Goal: Task Accomplishment & Management: Manage account settings

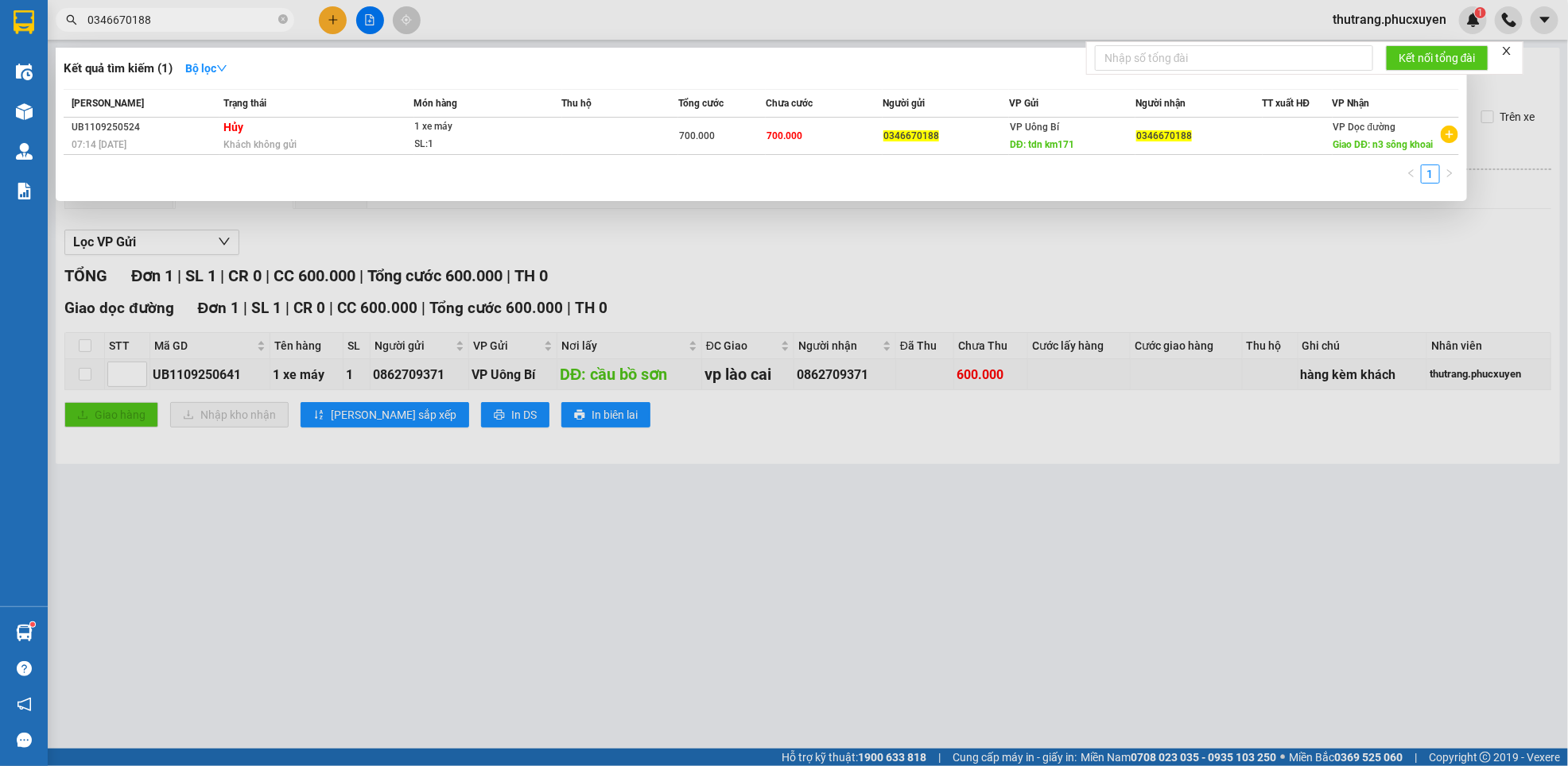
click at [229, 20] on input "0346670188" at bounding box center [181, 20] width 187 height 18
paste input "0358311150"
type input "03466701880358311150"
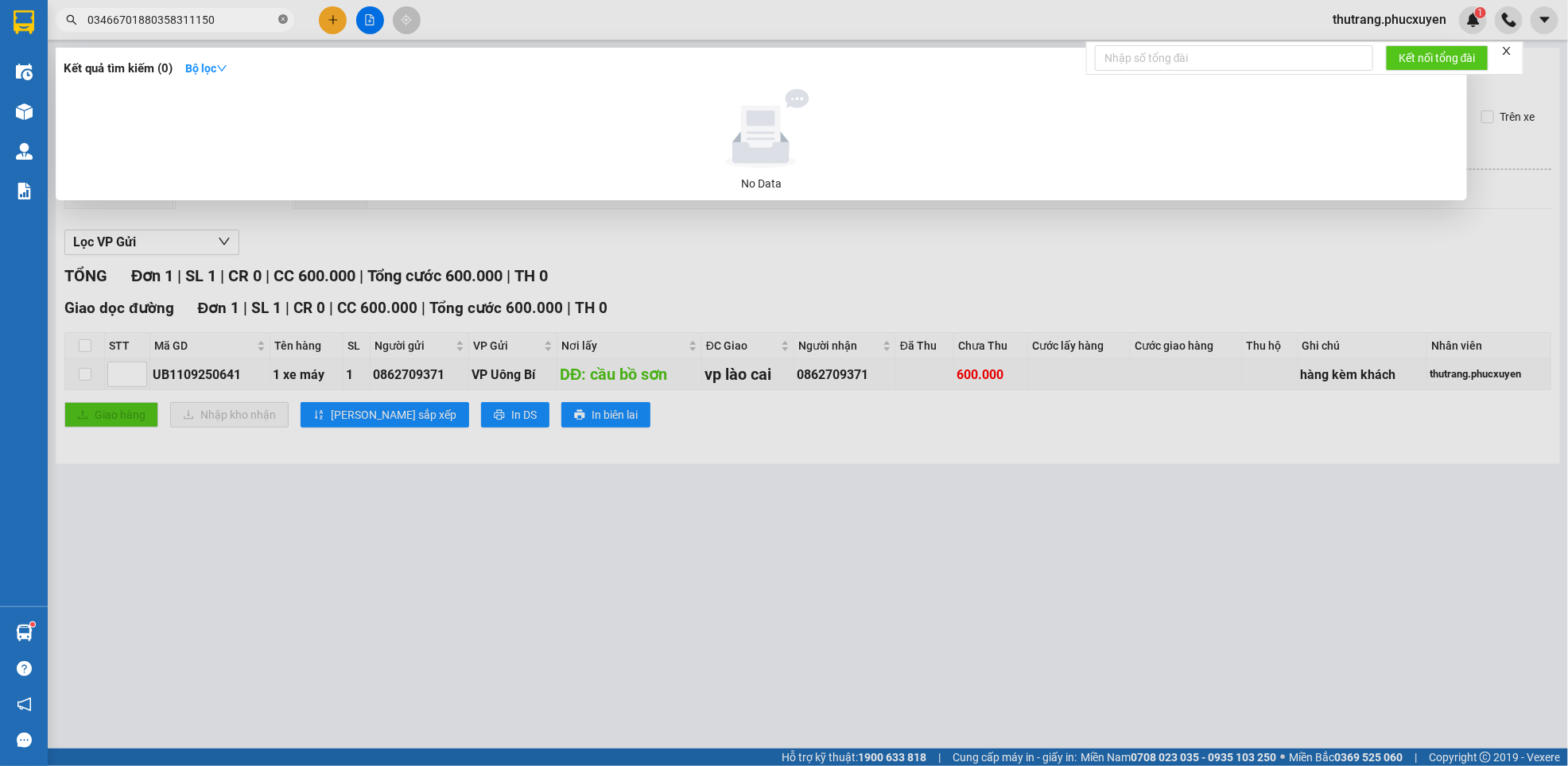
click at [281, 15] on icon "close-circle" at bounding box center [283, 19] width 10 height 10
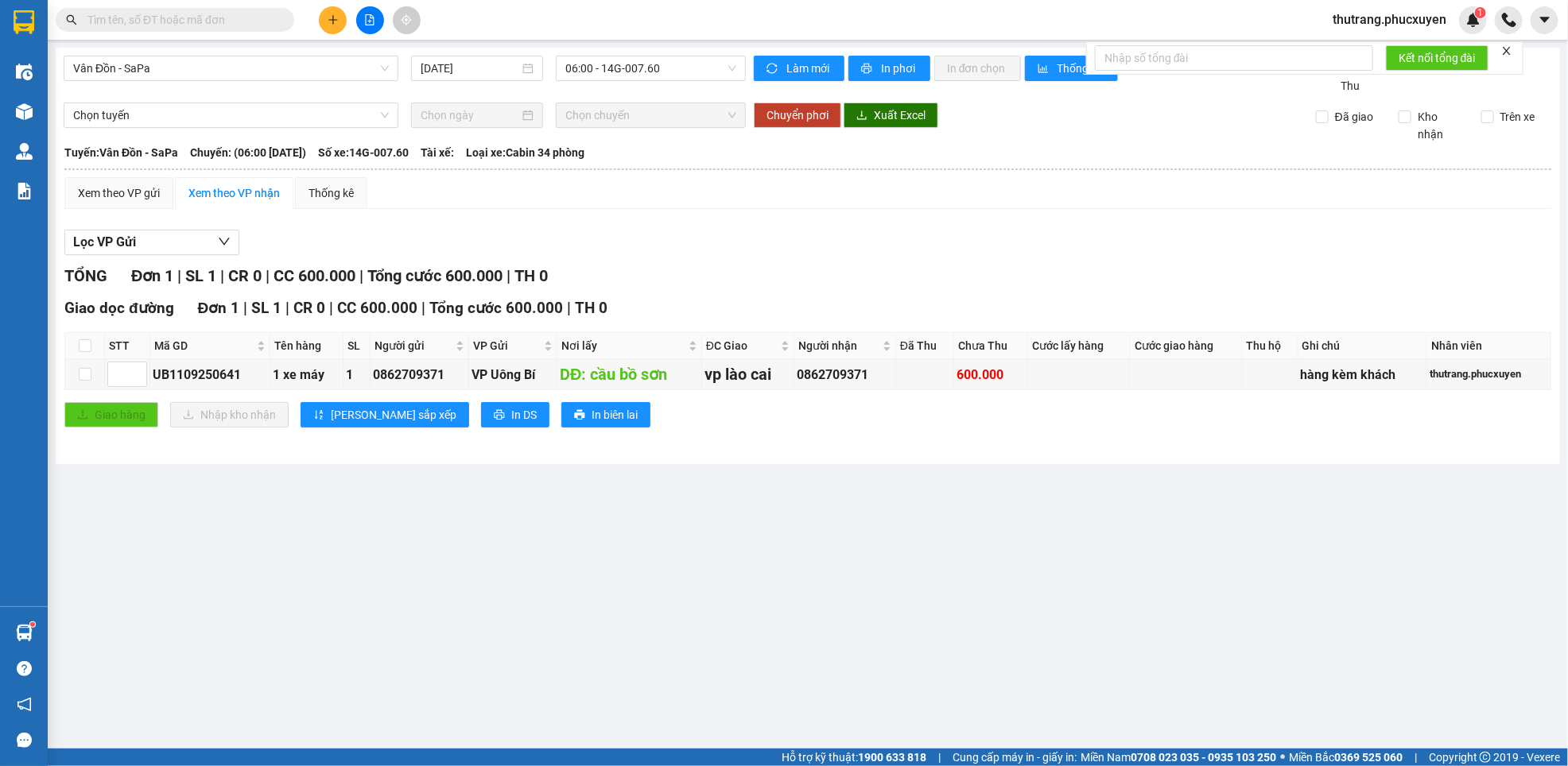
paste input "0358311150"
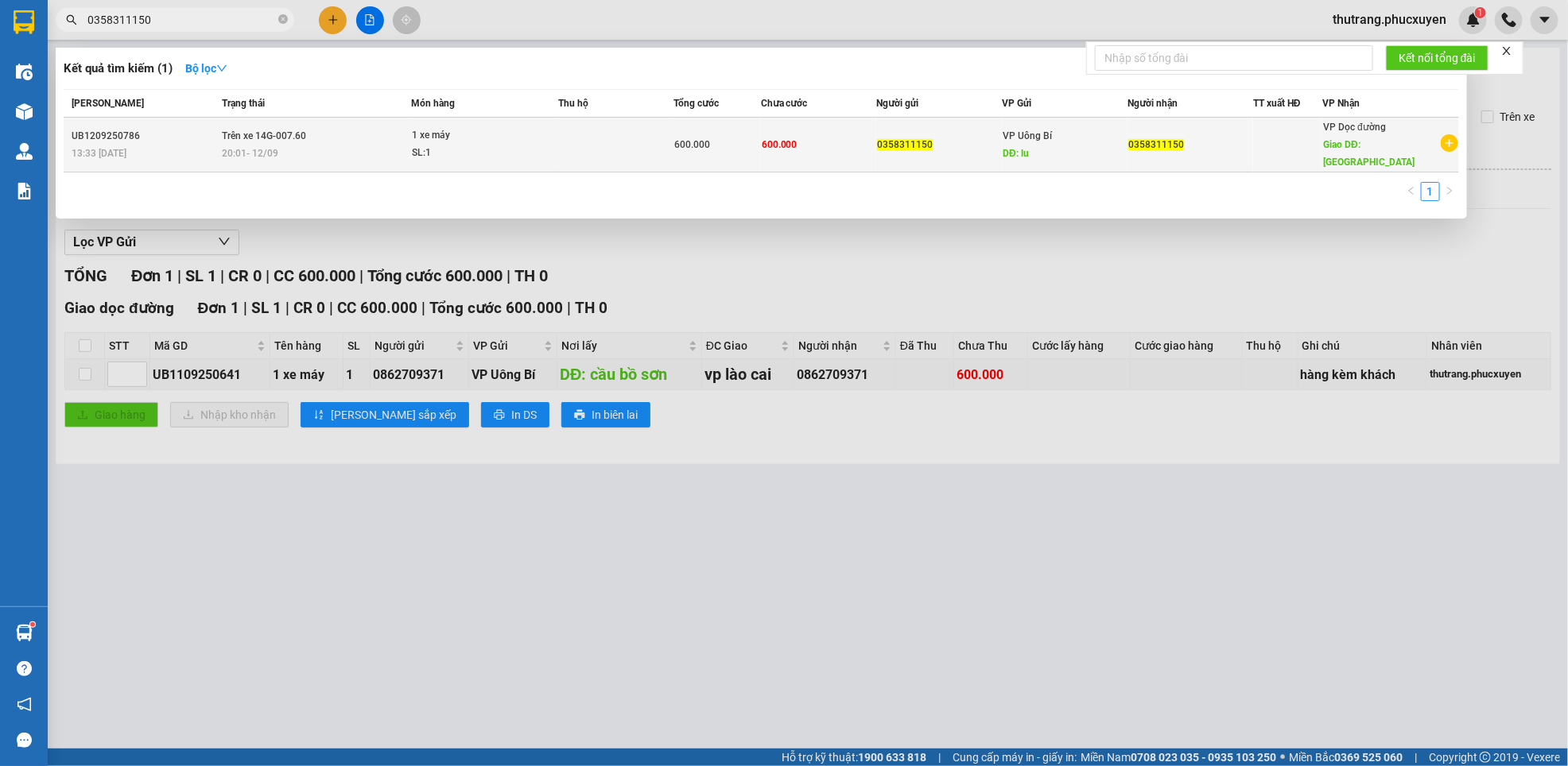
type input "0358311150"
click at [294, 144] on div "20:01 [DATE]" at bounding box center [316, 153] width 188 height 18
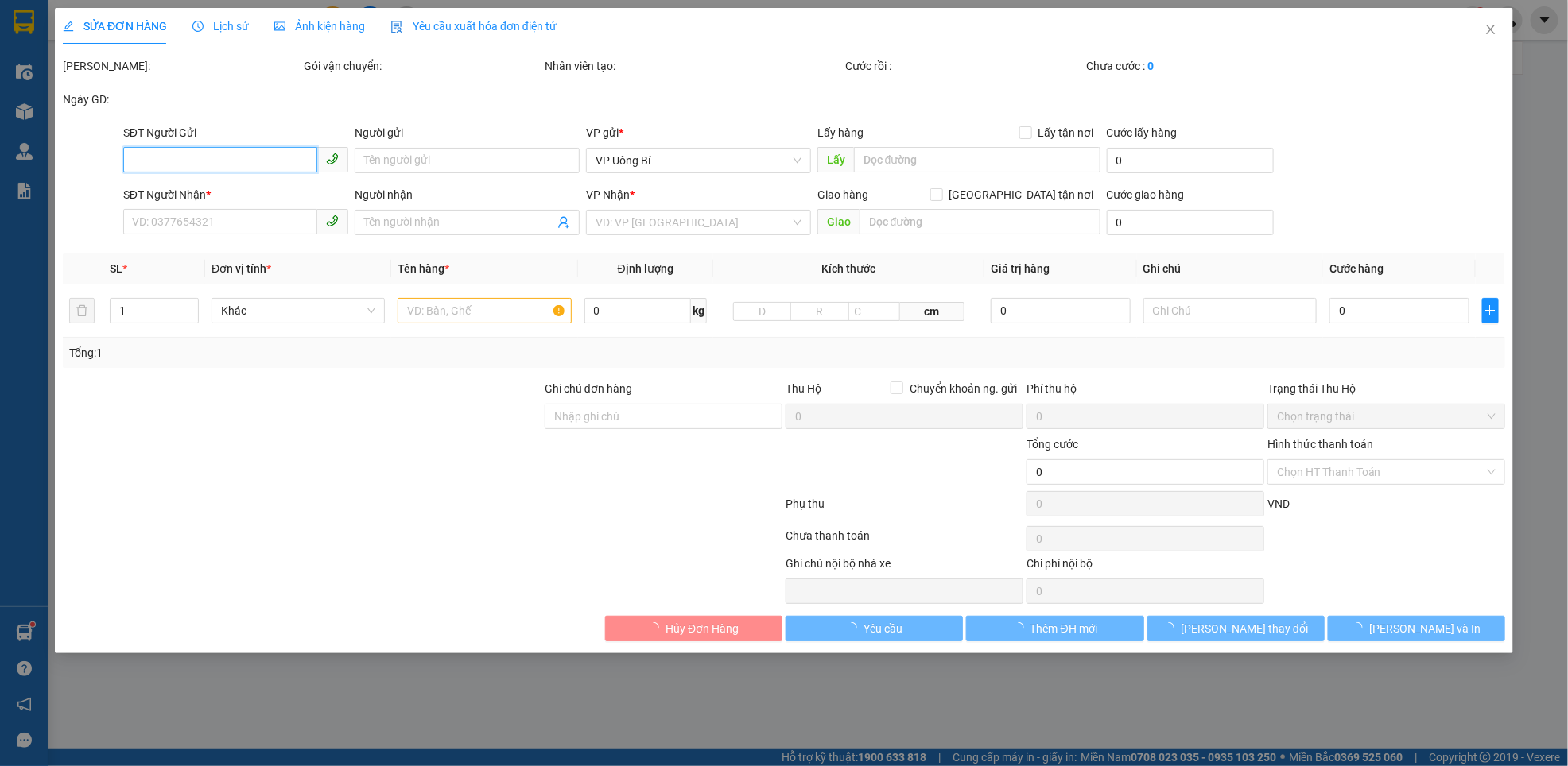
type input "0358311150"
type input "lu"
type input "0358311150"
type input "[GEOGRAPHIC_DATA]"
type input "600.000"
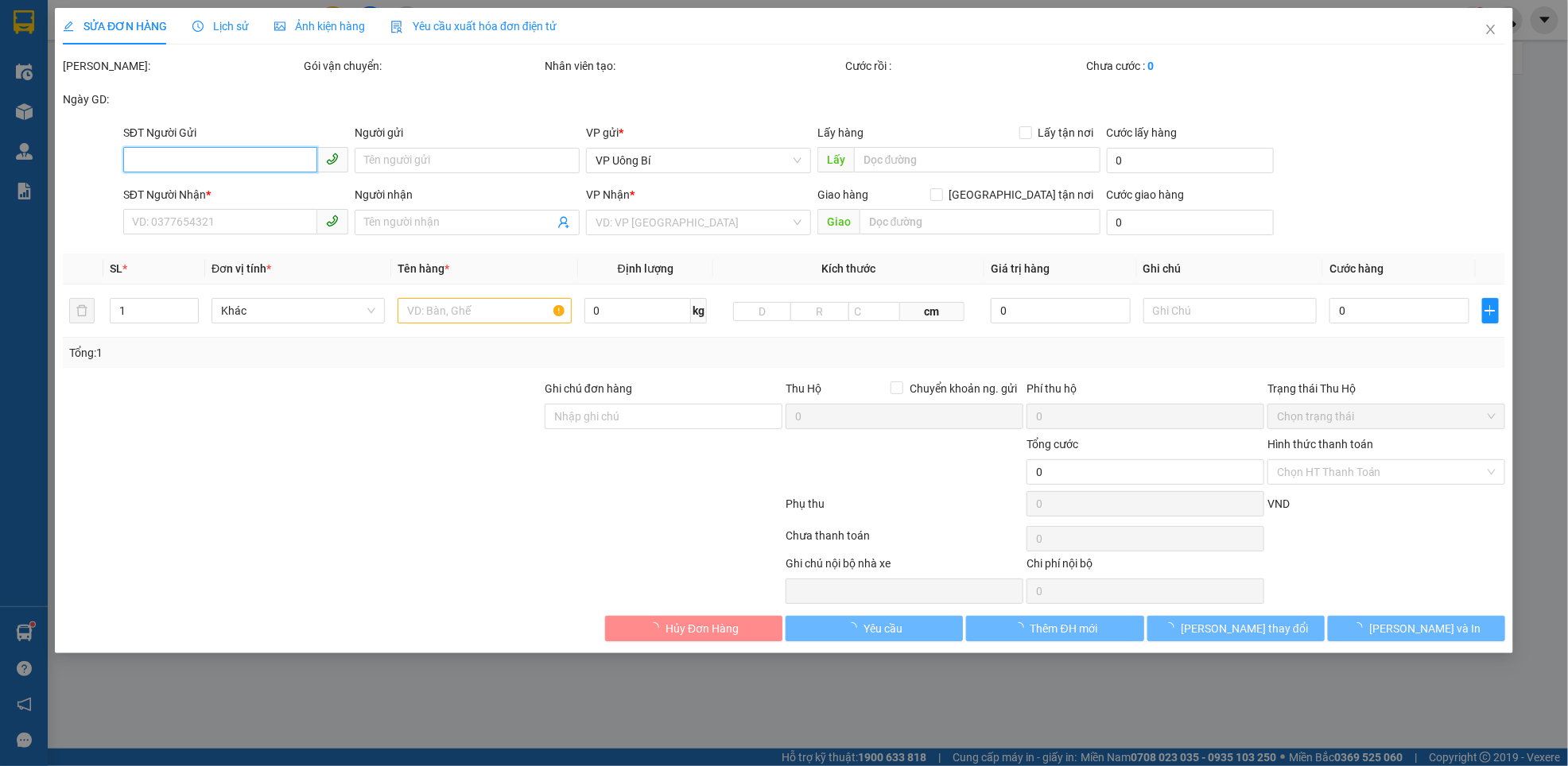
type input "600.000"
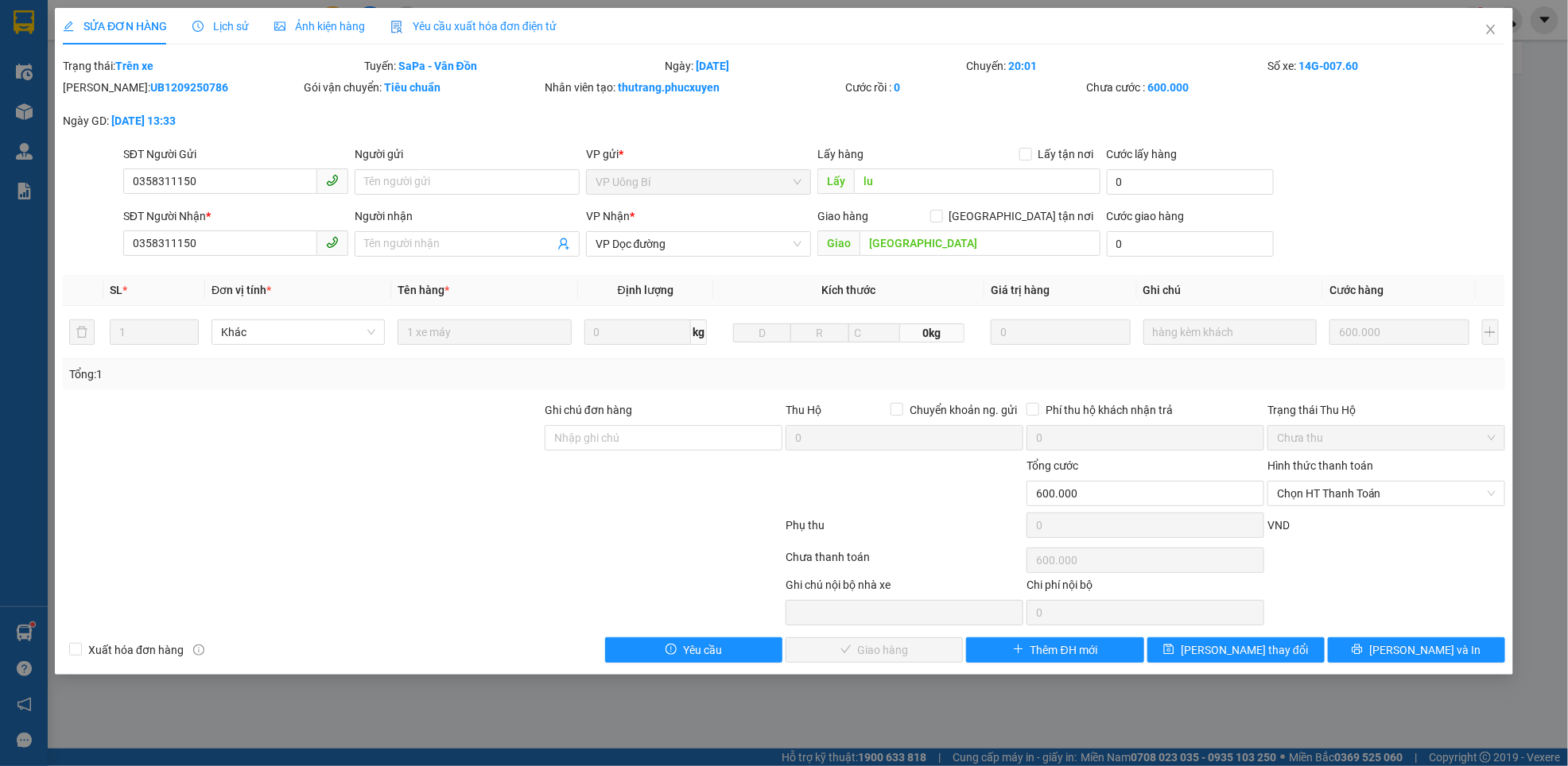
click at [1533, 184] on div "SỬA ĐƠN HÀNG Lịch sử Ảnh kiện hàng Yêu cầu xuất hóa đơn điện tử Total Paid Fee …" at bounding box center [784, 383] width 1568 height 766
click at [1553, 501] on div "SỬA ĐƠN HÀNG Lịch sử Ảnh kiện hàng Yêu cầu xuất hóa đơn điện tử Total Paid Fee …" at bounding box center [784, 383] width 1568 height 766
click at [1489, 24] on icon "close" at bounding box center [1491, 29] width 13 height 13
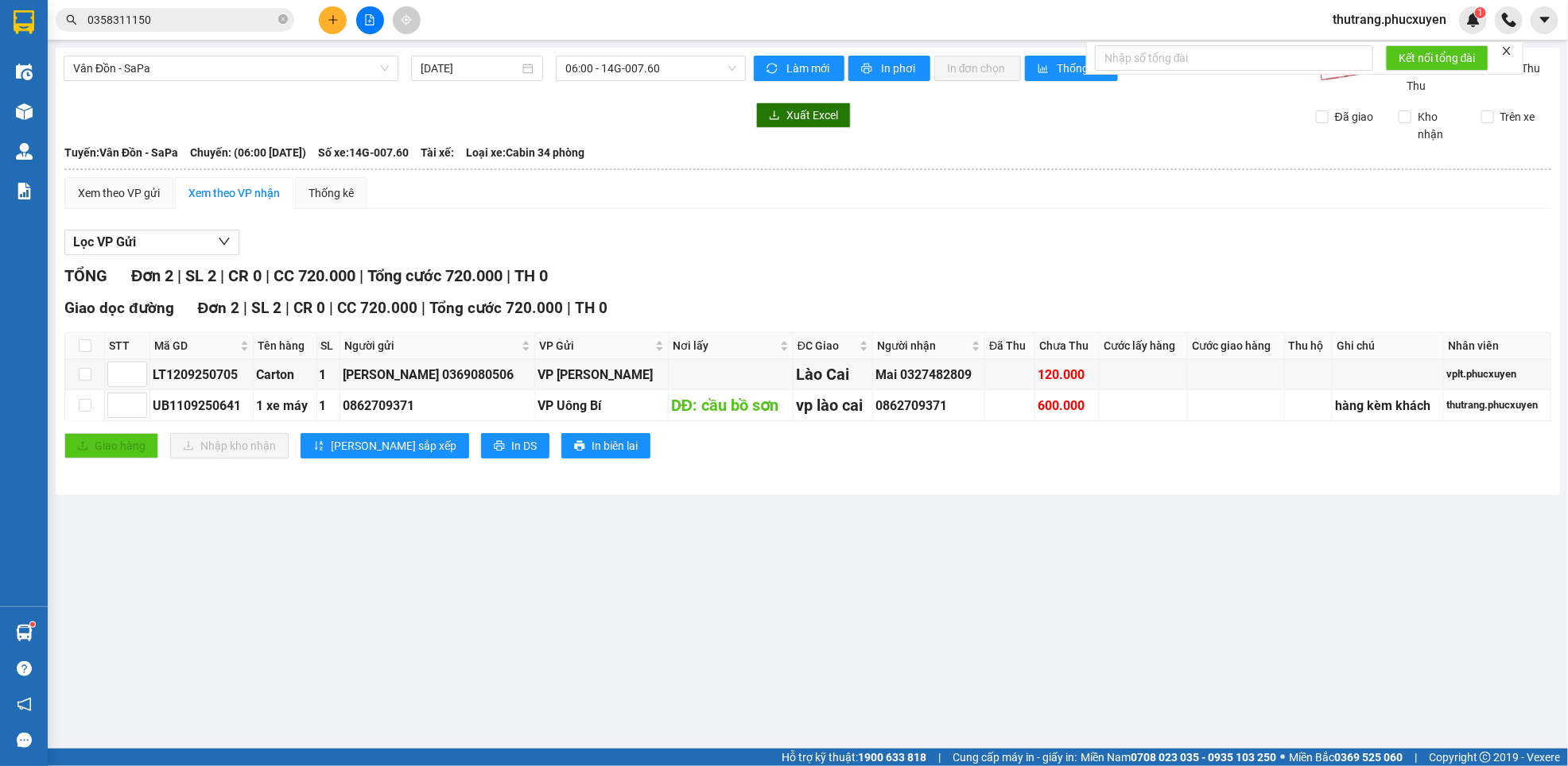
click at [370, 17] on icon "file-add" at bounding box center [370, 20] width 11 height 11
click at [366, 24] on icon "file-add" at bounding box center [370, 20] width 9 height 11
click at [367, 22] on icon "file-add" at bounding box center [370, 20] width 11 height 11
click at [367, 21] on icon "file-add" at bounding box center [370, 20] width 11 height 11
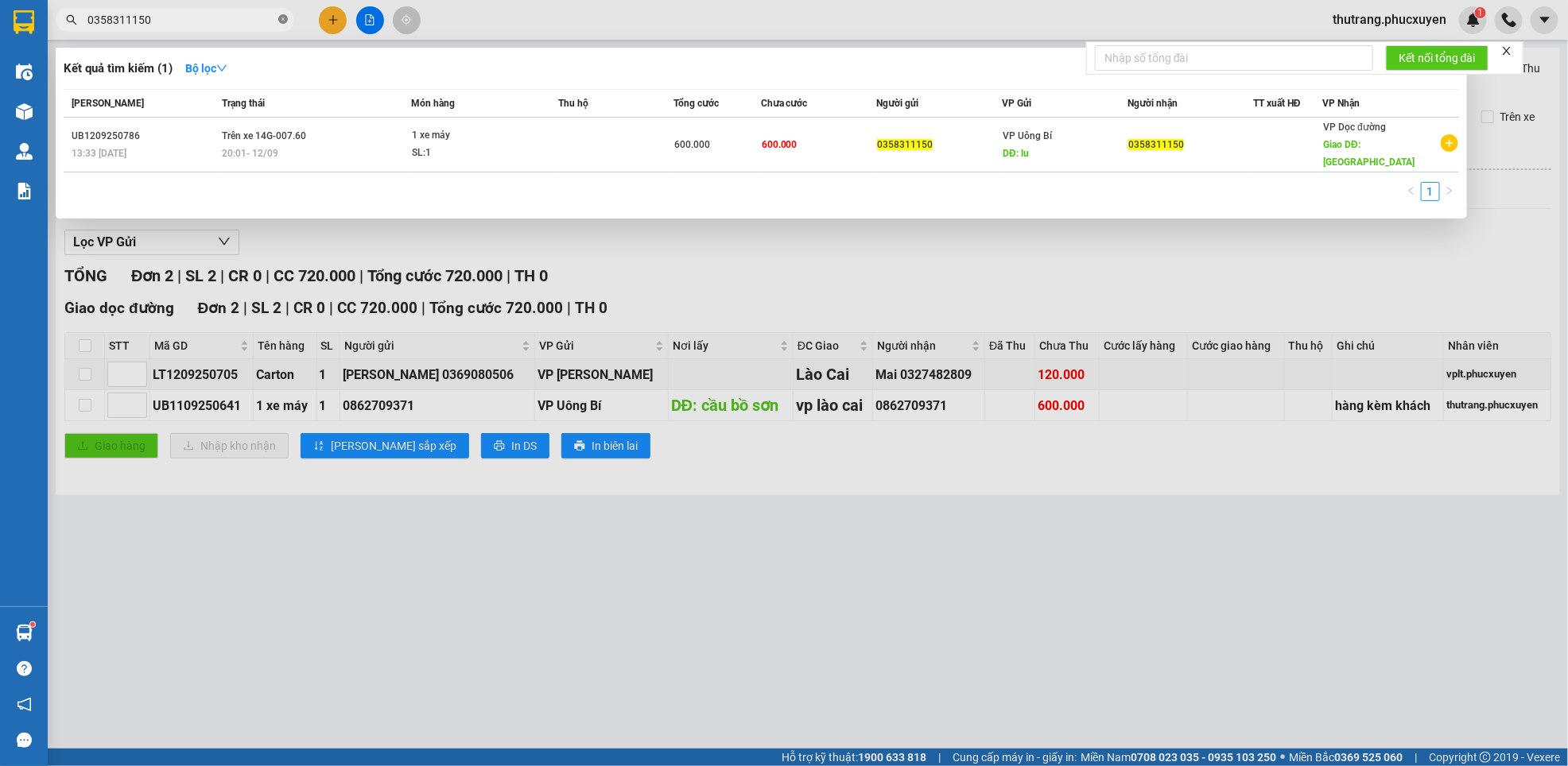
click at [284, 19] on icon "close-circle" at bounding box center [283, 19] width 10 height 10
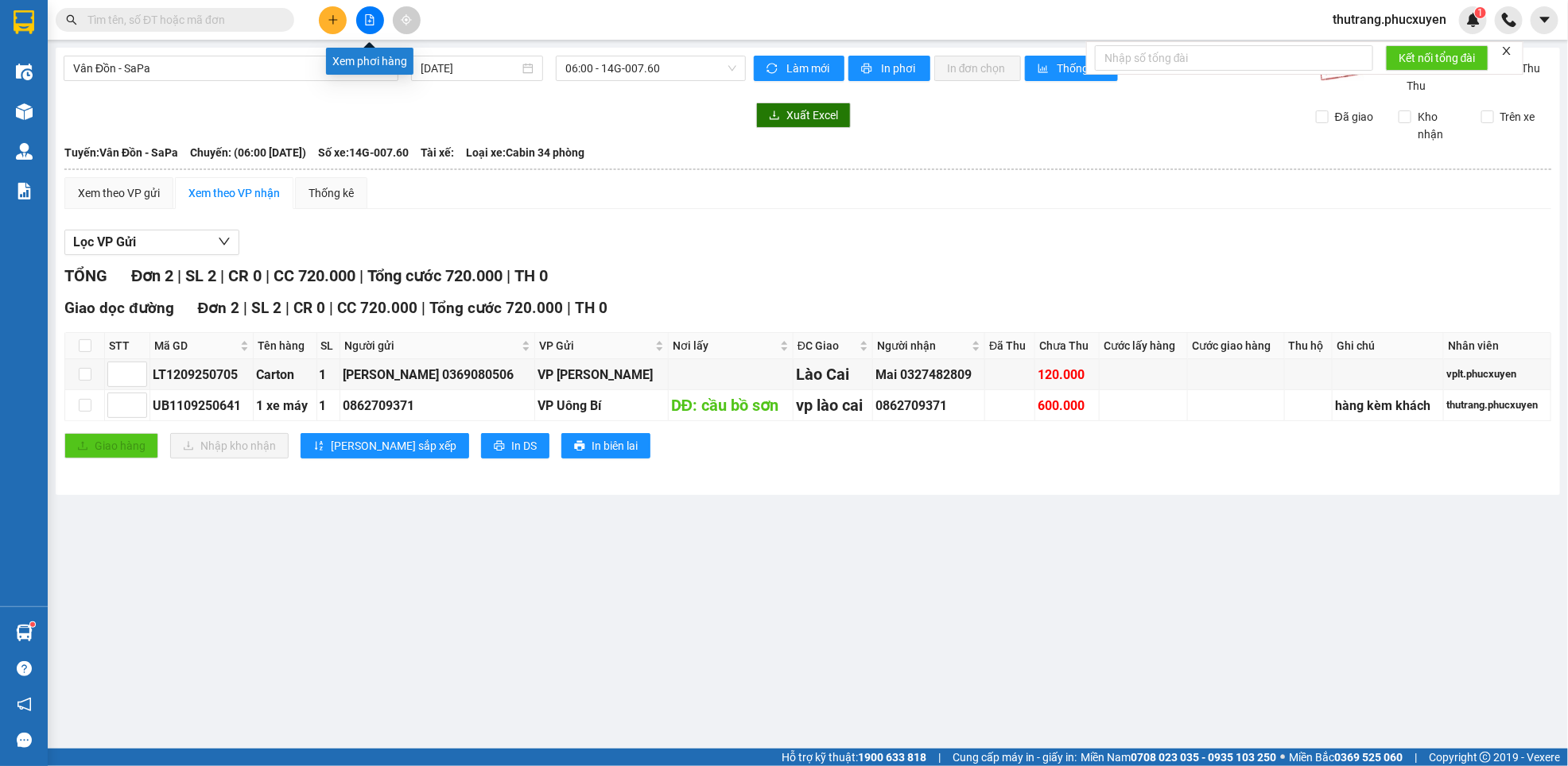
click at [372, 15] on icon "file-add" at bounding box center [370, 20] width 11 height 11
click at [365, 10] on button at bounding box center [370, 20] width 28 height 28
click at [320, 62] on span "Vân Đồn - SaPa" at bounding box center [230, 68] width 315 height 24
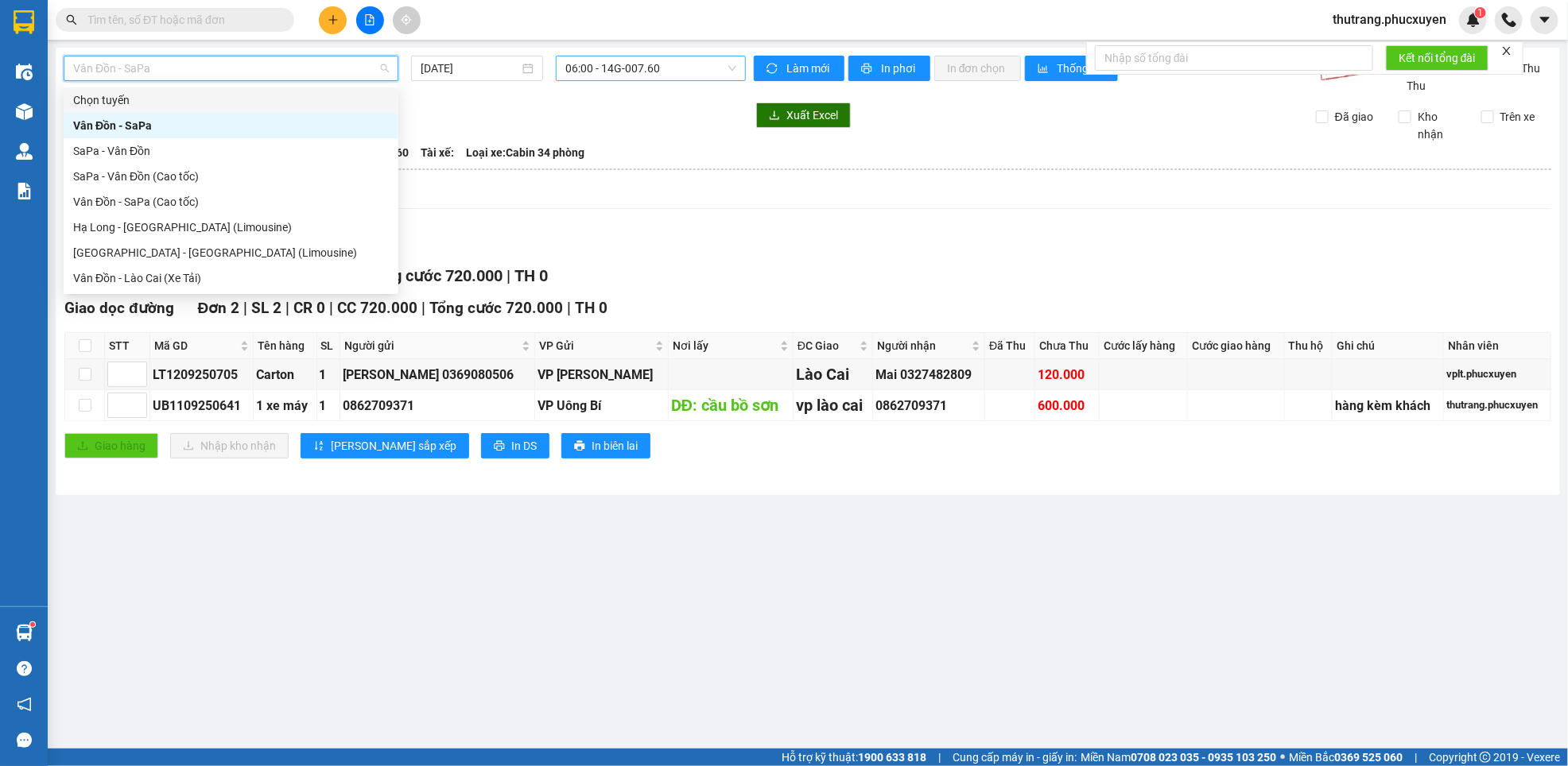
click at [646, 64] on span "06:00 - 14G-007.60" at bounding box center [650, 68] width 171 height 24
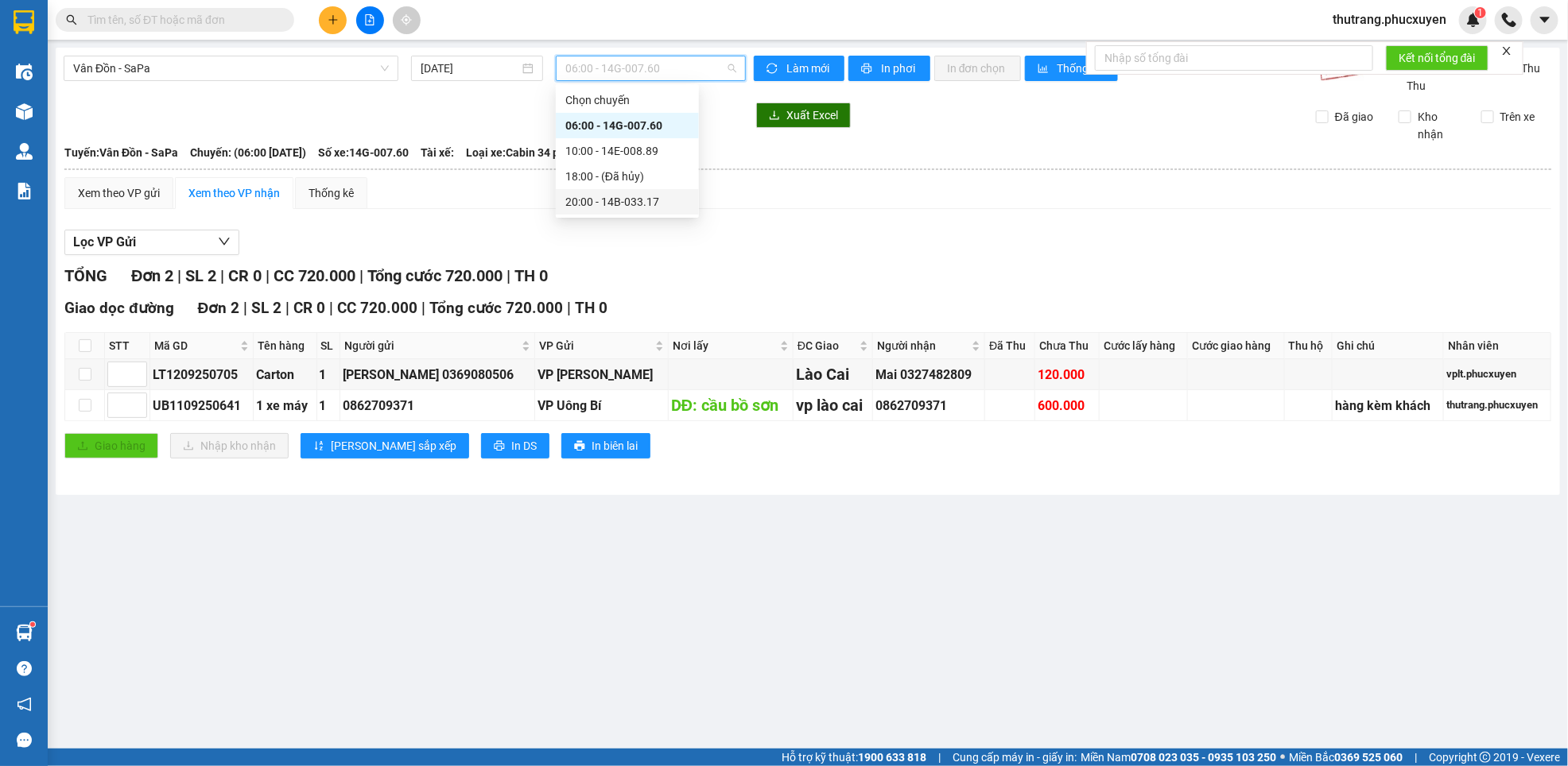
click at [596, 195] on div "20:00 - 14B-033.17" at bounding box center [627, 202] width 124 height 18
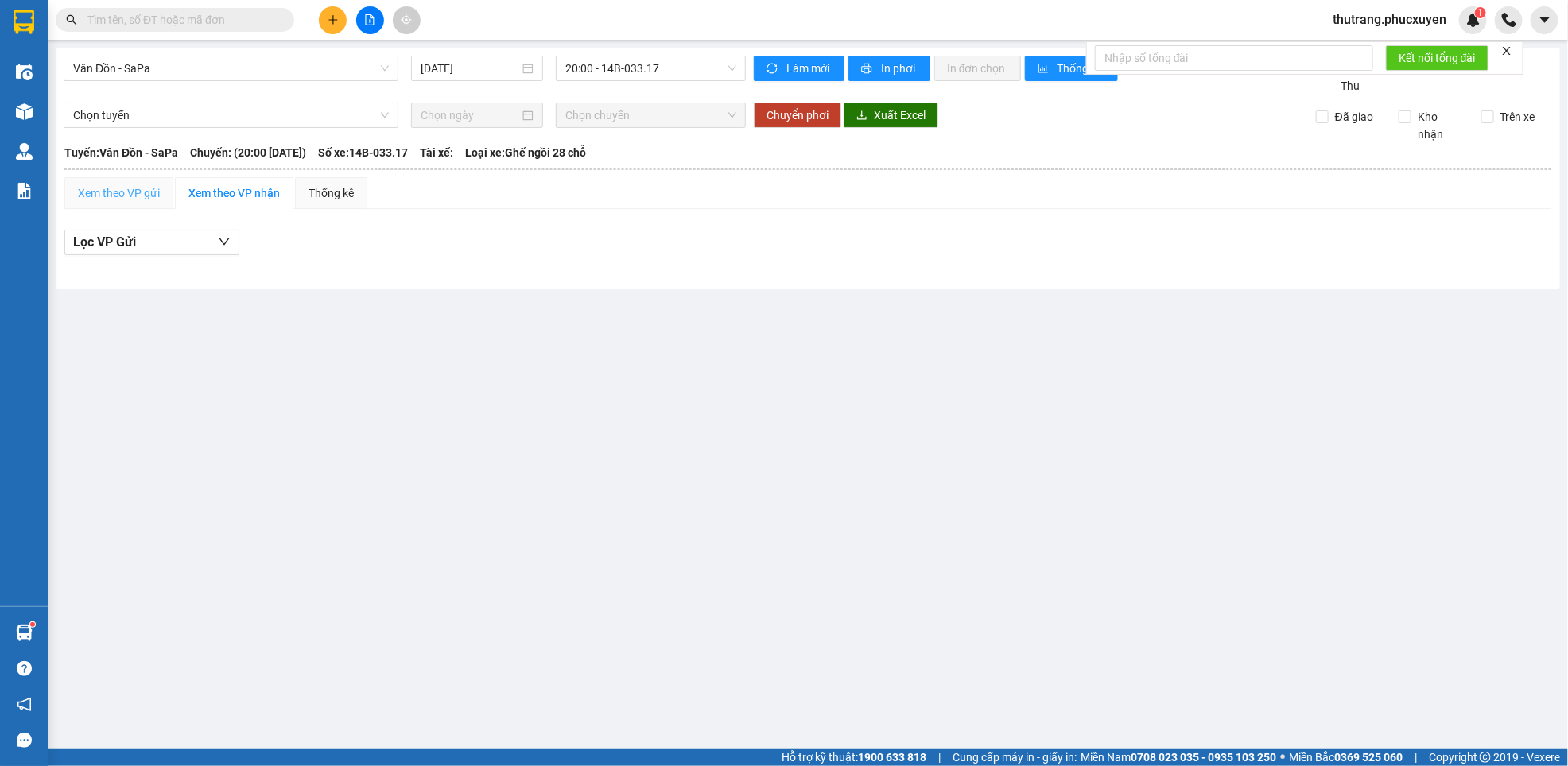
click at [99, 184] on div "Xem theo VP gửi" at bounding box center [118, 193] width 109 height 32
click at [112, 200] on div "Xem theo VP gửi" at bounding box center [118, 193] width 82 height 18
click at [102, 193] on div "Xem theo VP gửi" at bounding box center [118, 193] width 82 height 18
click at [362, 11] on button at bounding box center [370, 20] width 28 height 28
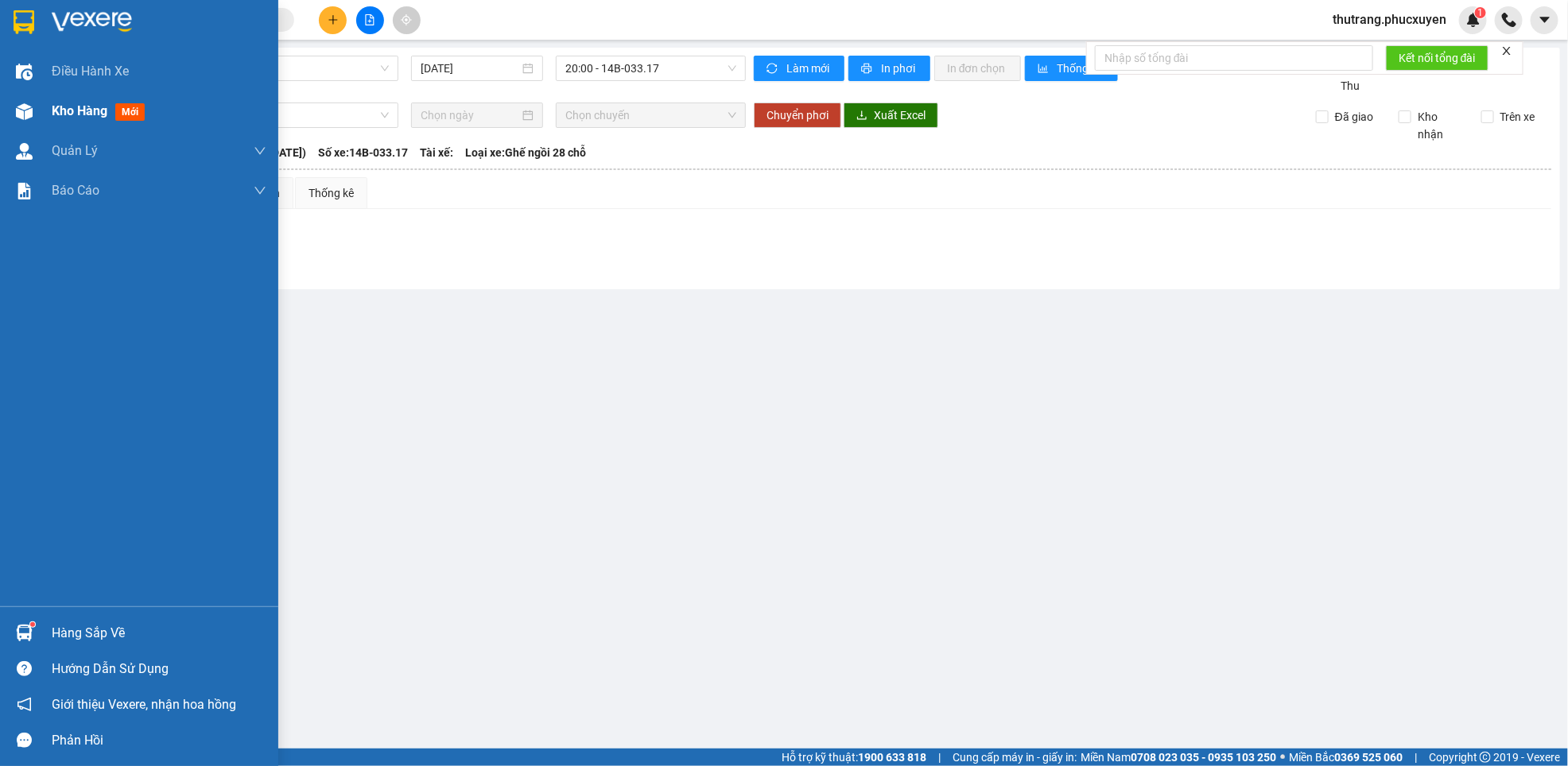
click at [13, 101] on div at bounding box center [24, 112] width 28 height 28
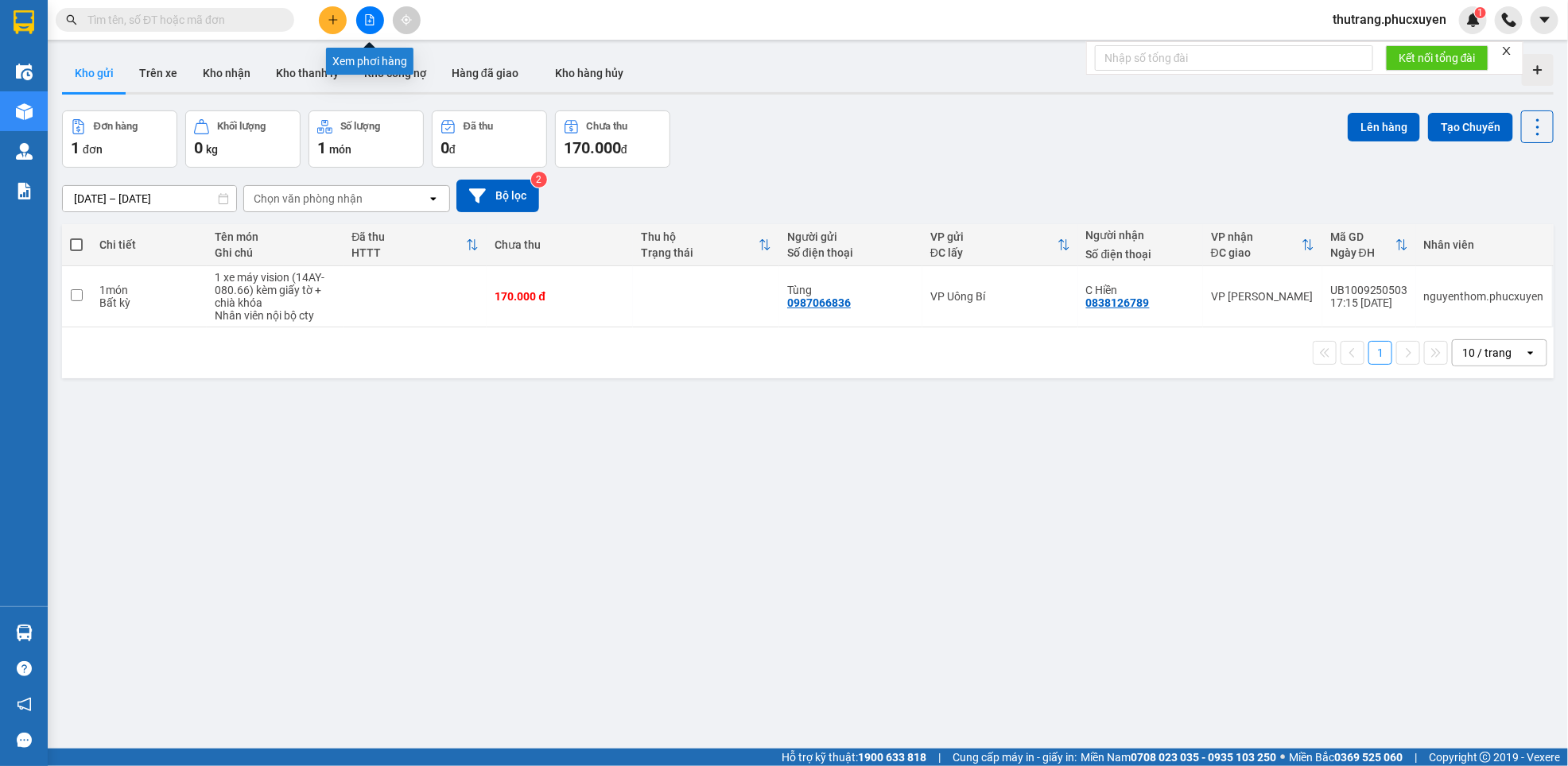
click at [365, 17] on icon "file-add" at bounding box center [370, 20] width 11 height 11
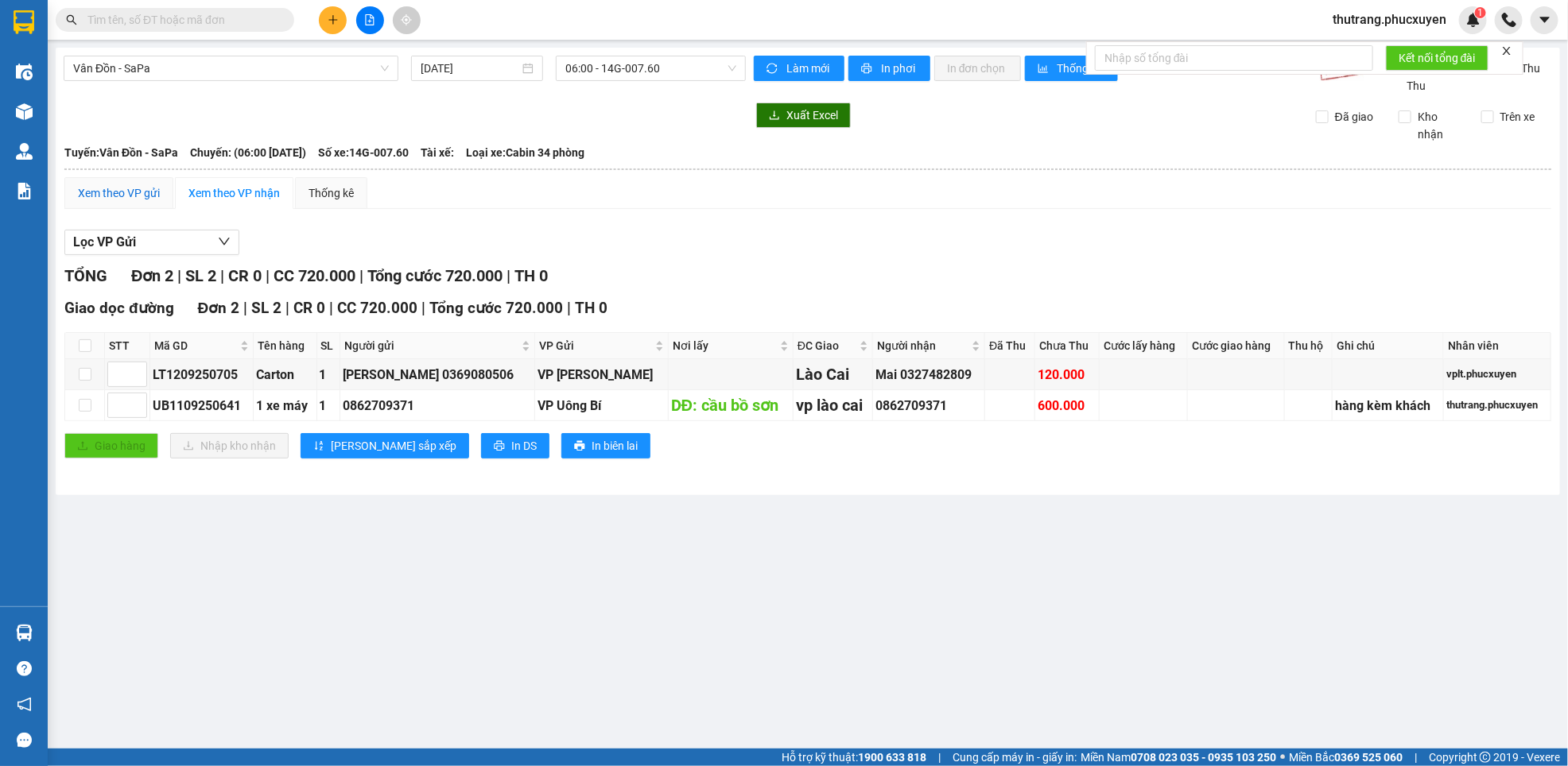
click at [113, 186] on div "Xem theo VP gửi" at bounding box center [118, 193] width 82 height 18
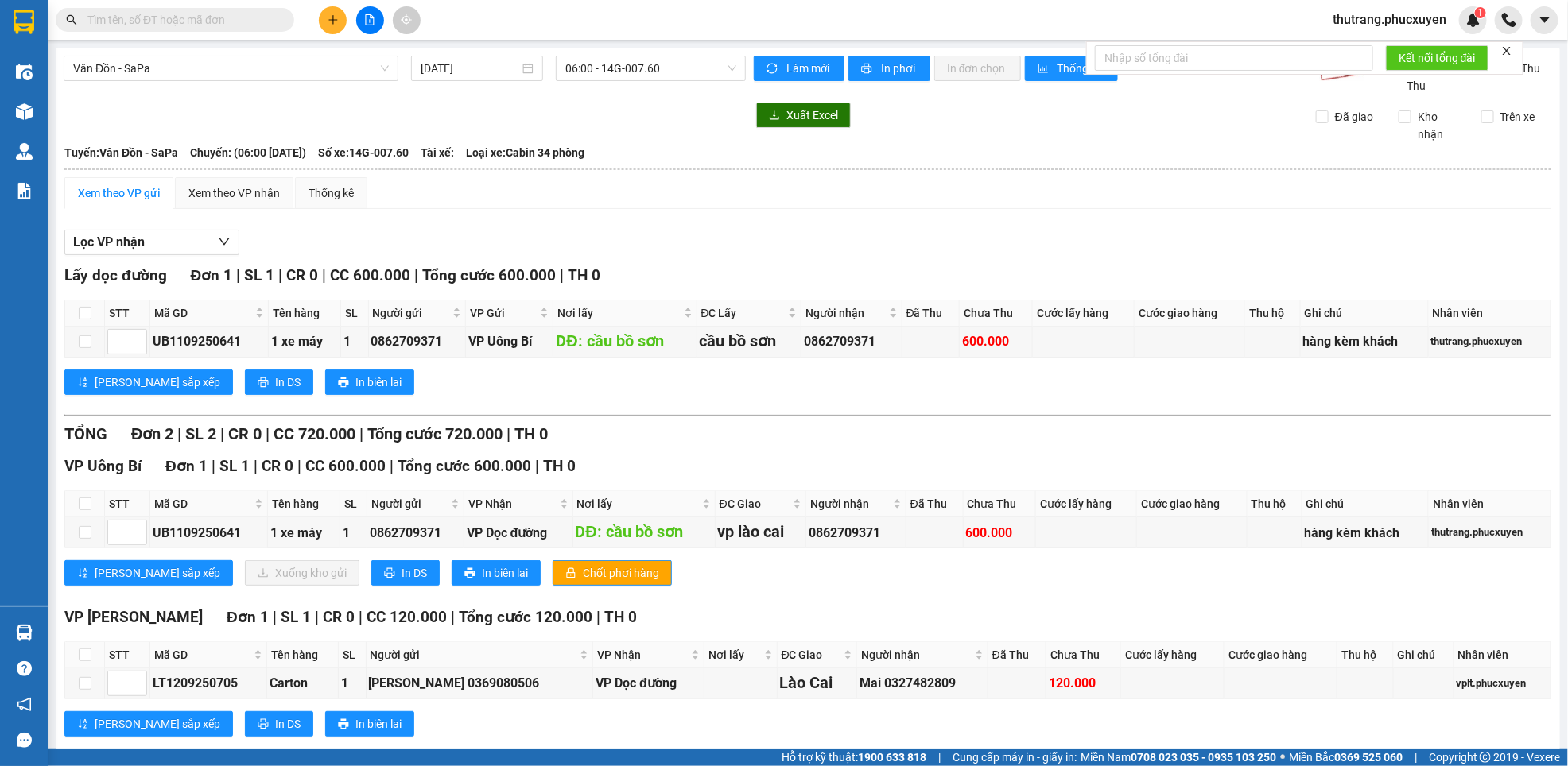
scroll to position [41, 0]
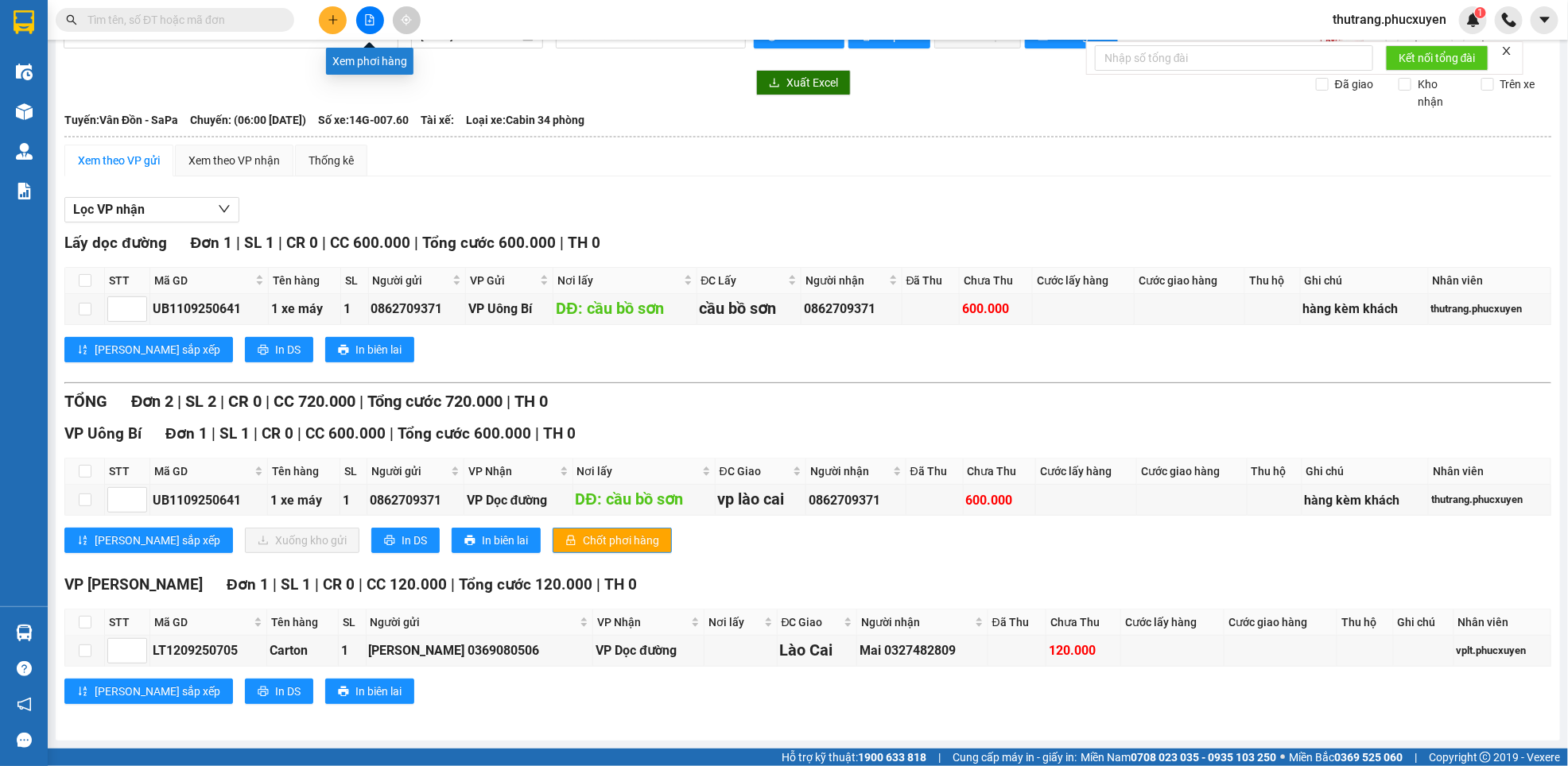
click at [364, 17] on icon "file-add" at bounding box center [370, 20] width 11 height 11
click at [366, 11] on button at bounding box center [370, 20] width 28 height 28
click at [367, 11] on button at bounding box center [370, 20] width 28 height 28
click at [216, 152] on div "Xem theo VP nhận" at bounding box center [233, 160] width 92 height 18
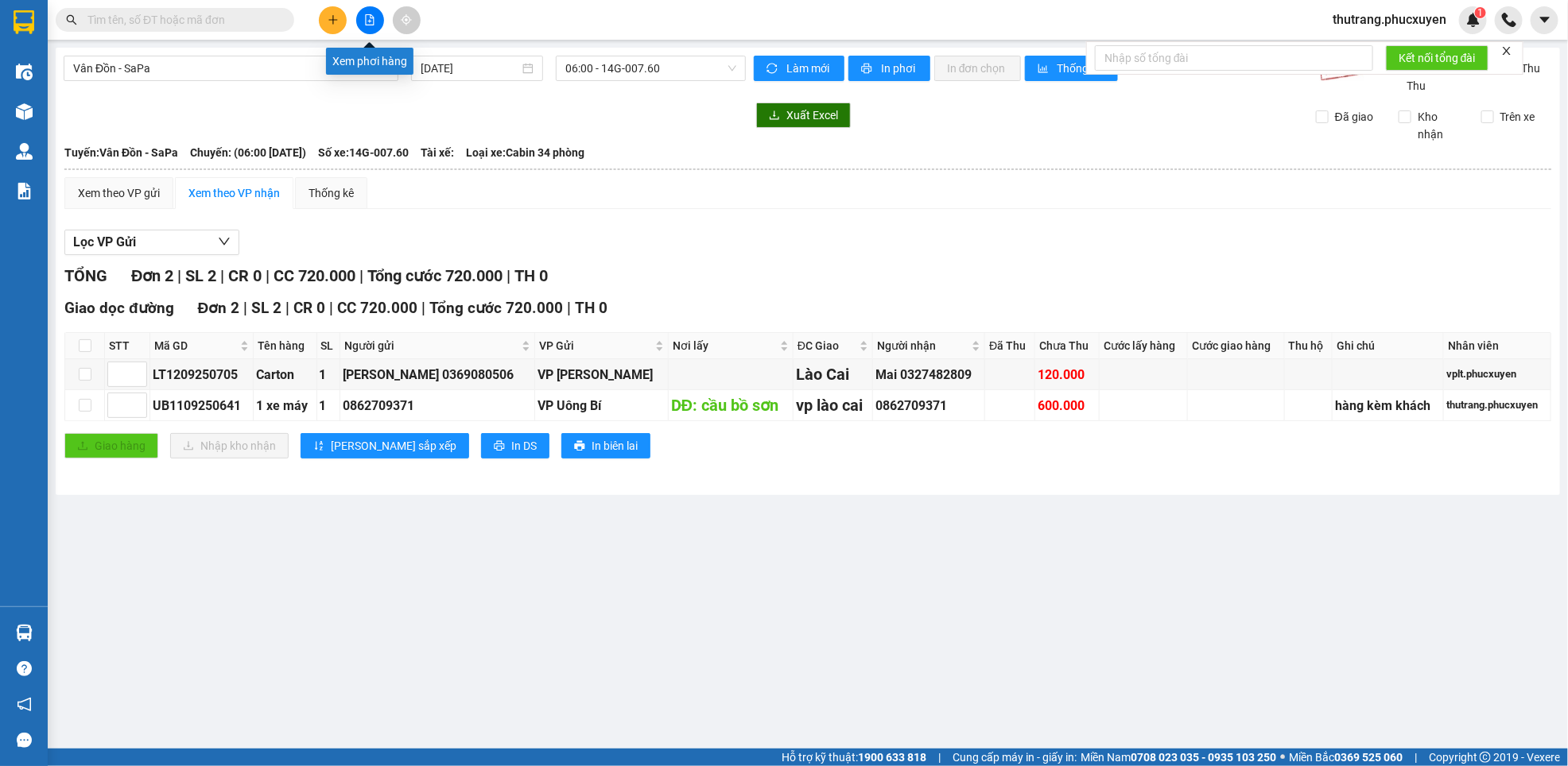
click at [368, 21] on icon "file-add" at bounding box center [370, 20] width 11 height 11
click at [705, 64] on span "06:00 - 14G-007.60" at bounding box center [650, 68] width 171 height 24
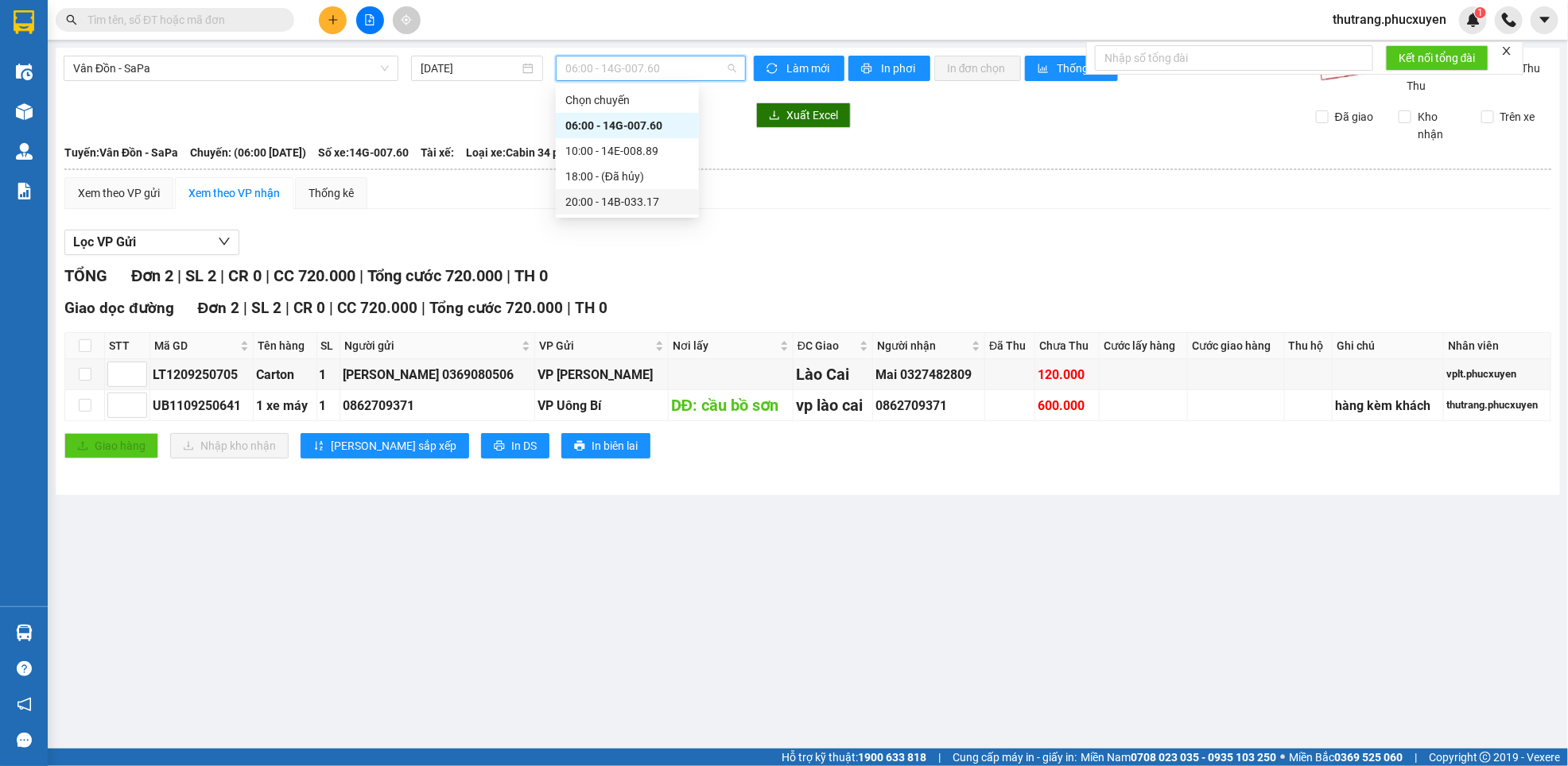
click at [592, 199] on div "20:00 - 14B-033.17" at bounding box center [627, 202] width 124 height 18
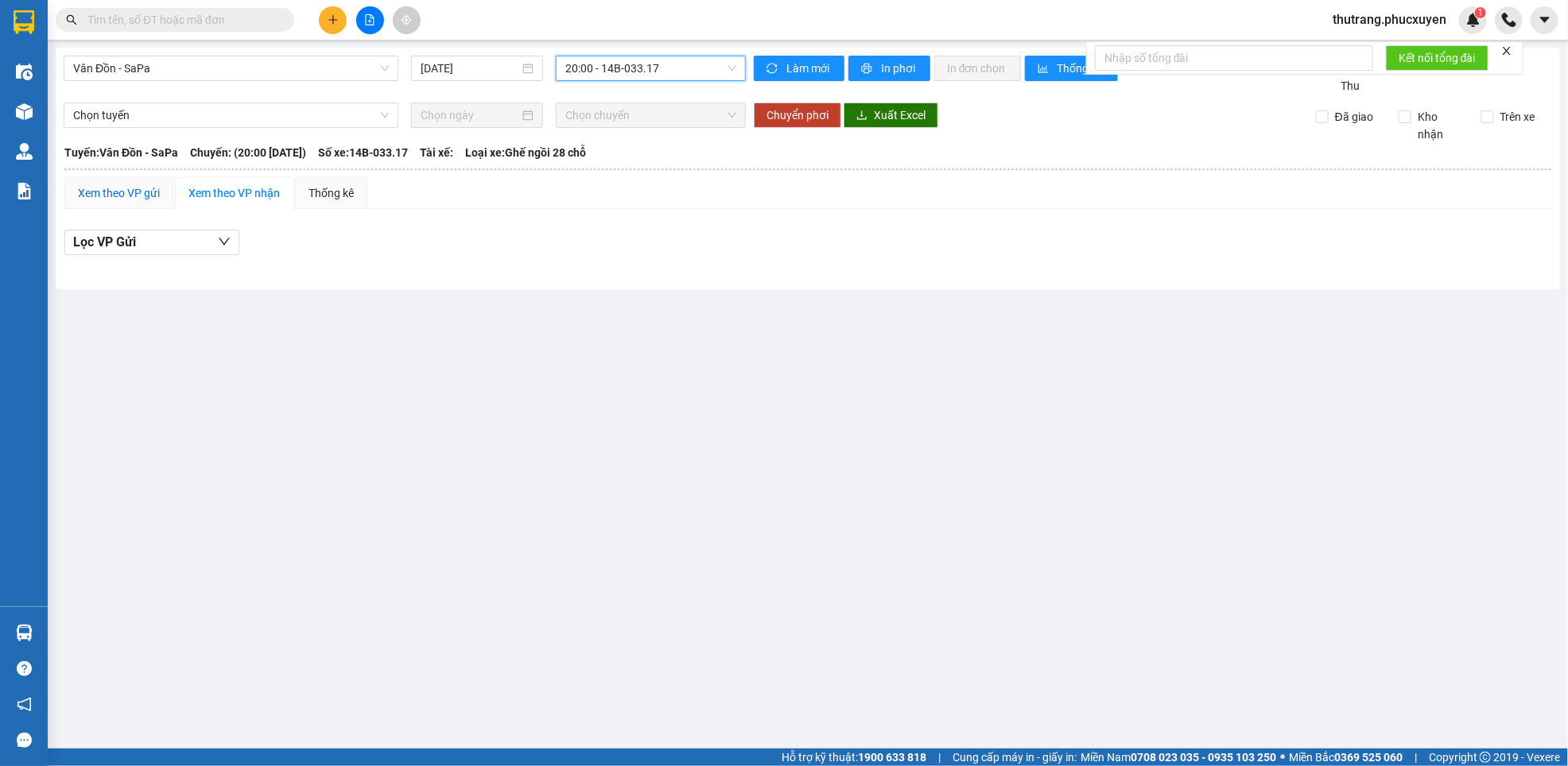
click at [127, 189] on div "Xem theo VP gửi" at bounding box center [118, 193] width 82 height 18
paste input "0358311150"
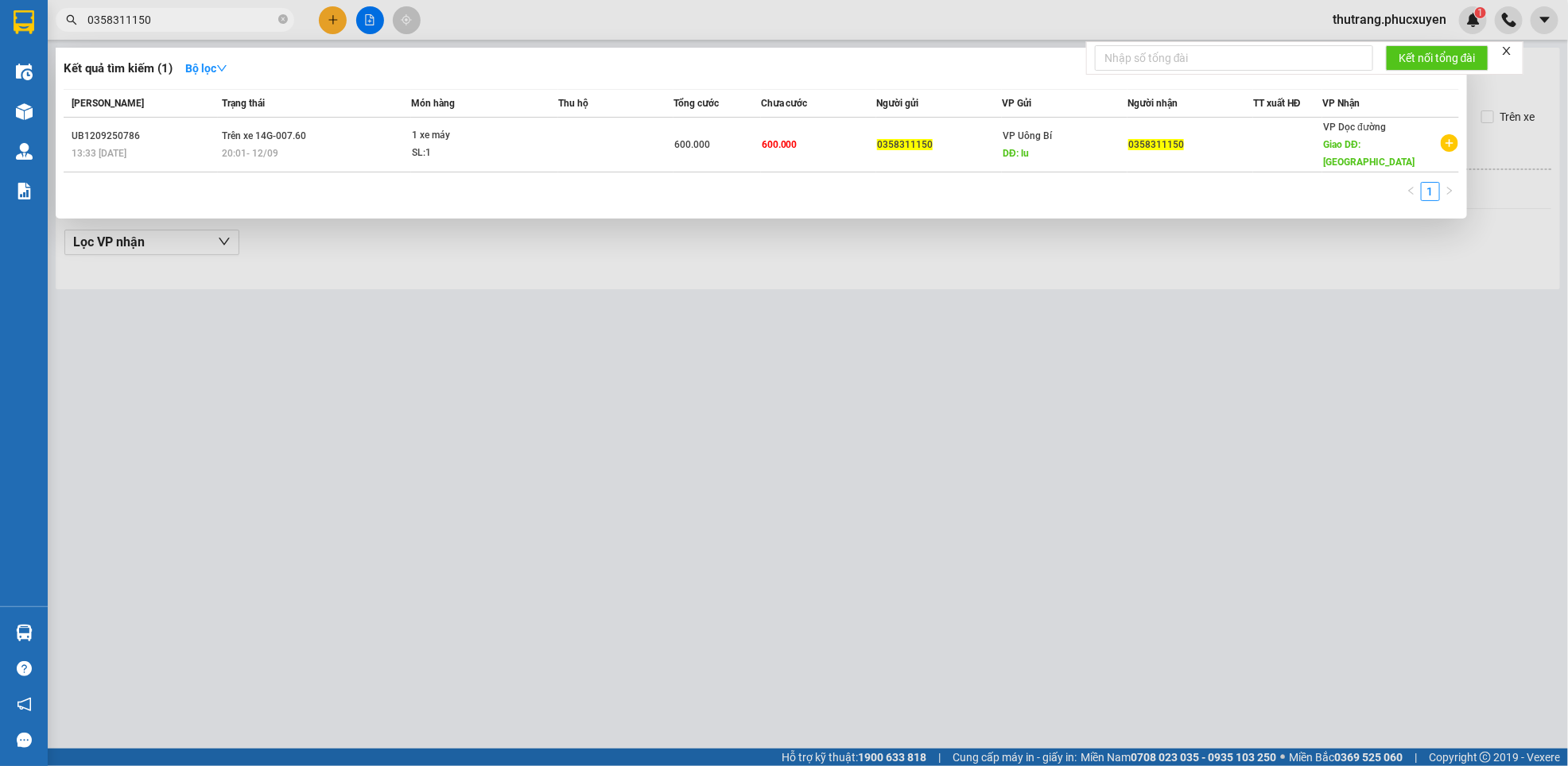
type input "0358311150"
click at [581, 434] on div at bounding box center [784, 383] width 1568 height 766
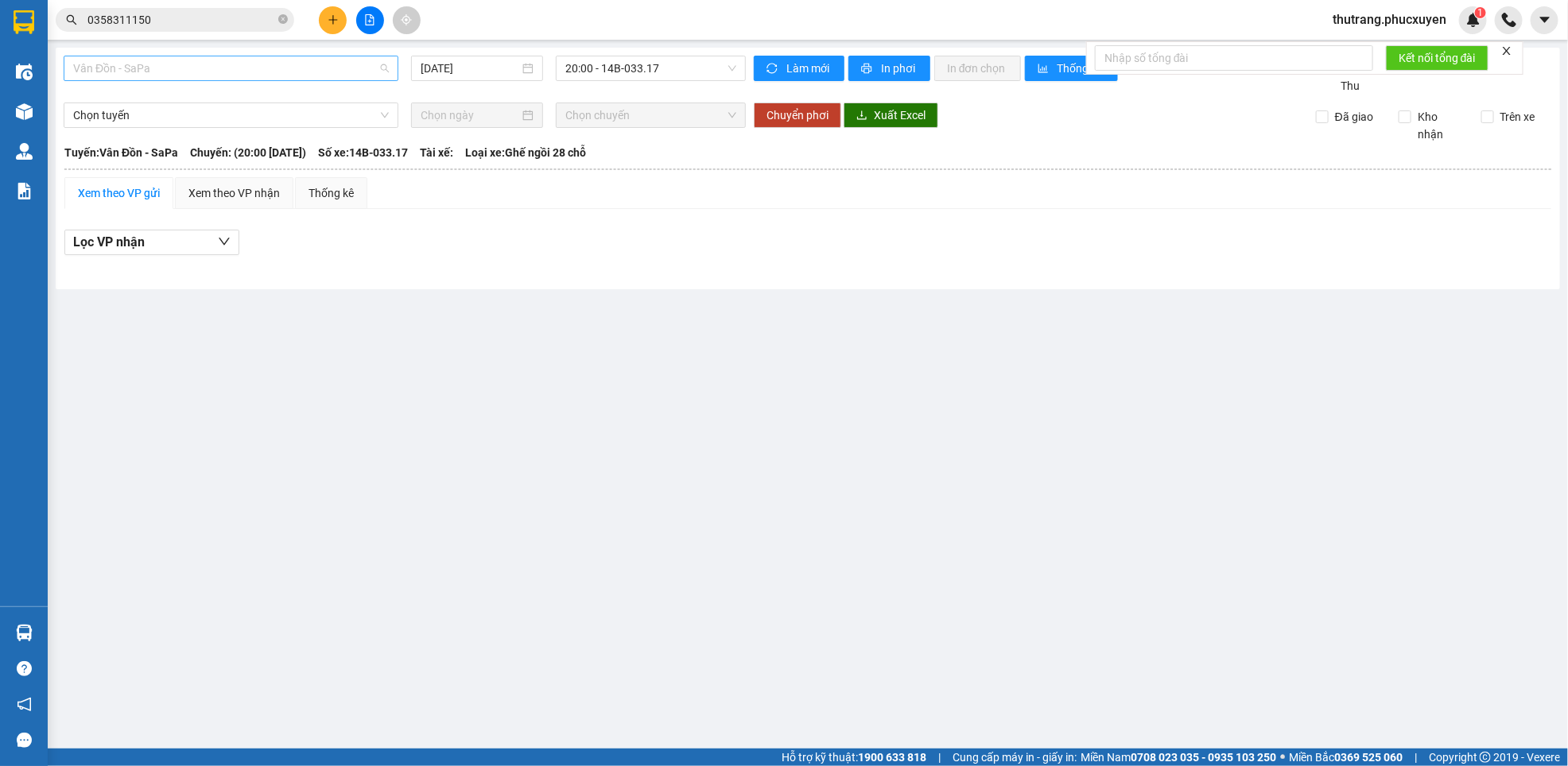
click at [169, 60] on span "Vân Đồn - SaPa" at bounding box center [230, 68] width 315 height 24
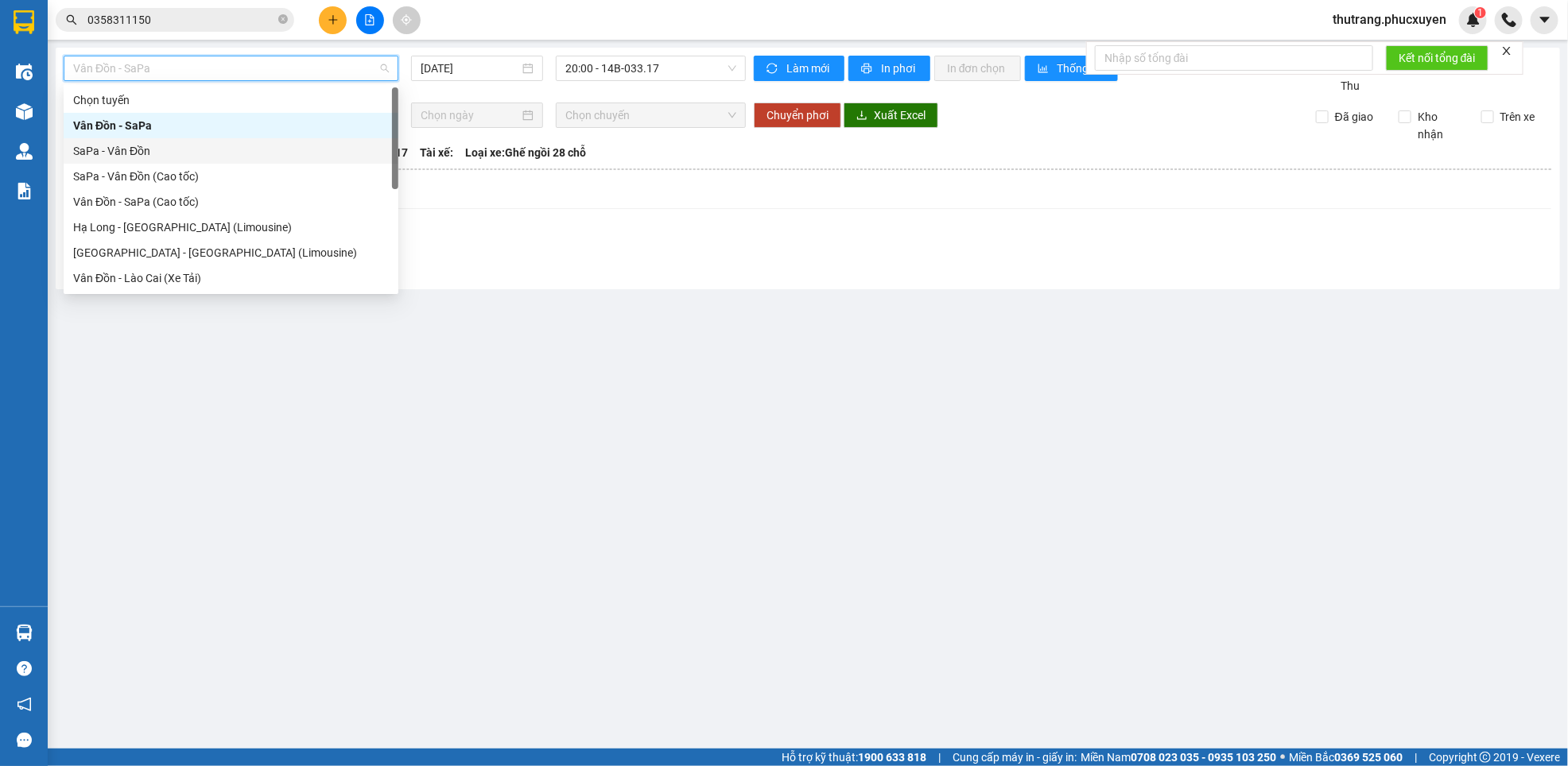
click at [126, 148] on div "SaPa - Vân Đồn" at bounding box center [230, 152] width 315 height 18
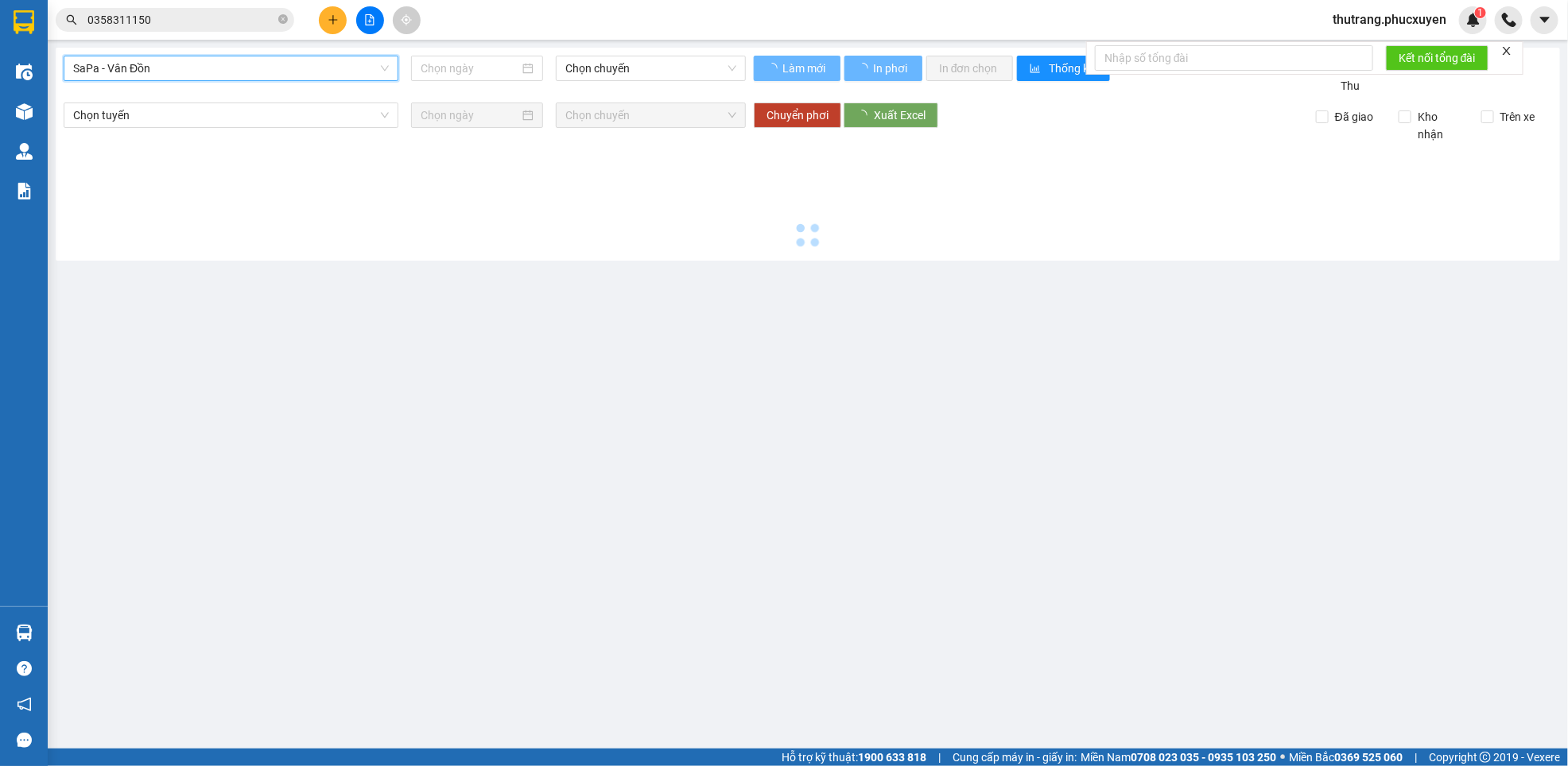
type input "[DATE]"
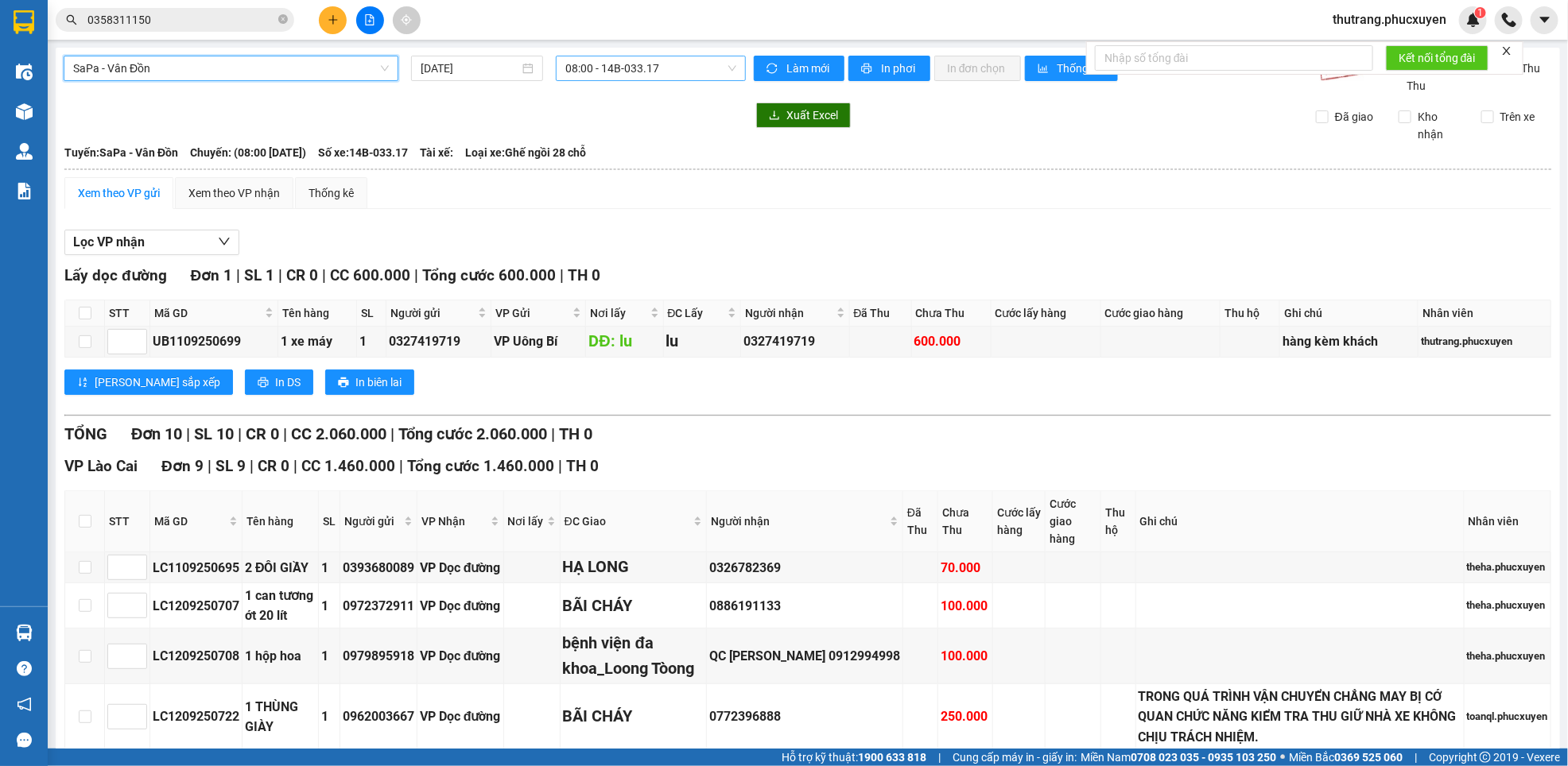
click at [626, 66] on span "08:00 - 14B-033.17" at bounding box center [650, 68] width 171 height 24
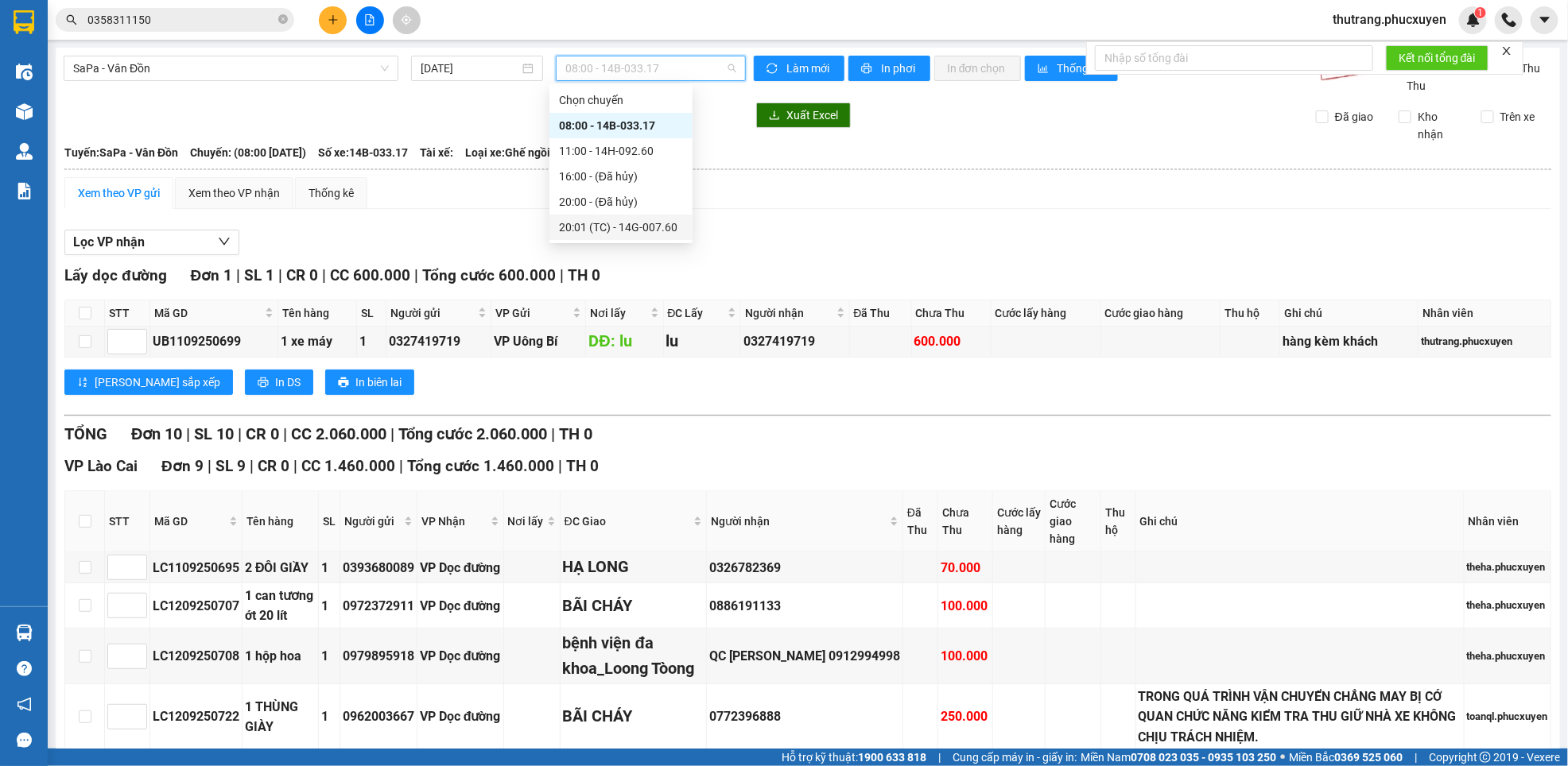
click at [601, 225] on div "20:01 (TC) - 14G-007.60" at bounding box center [620, 228] width 124 height 18
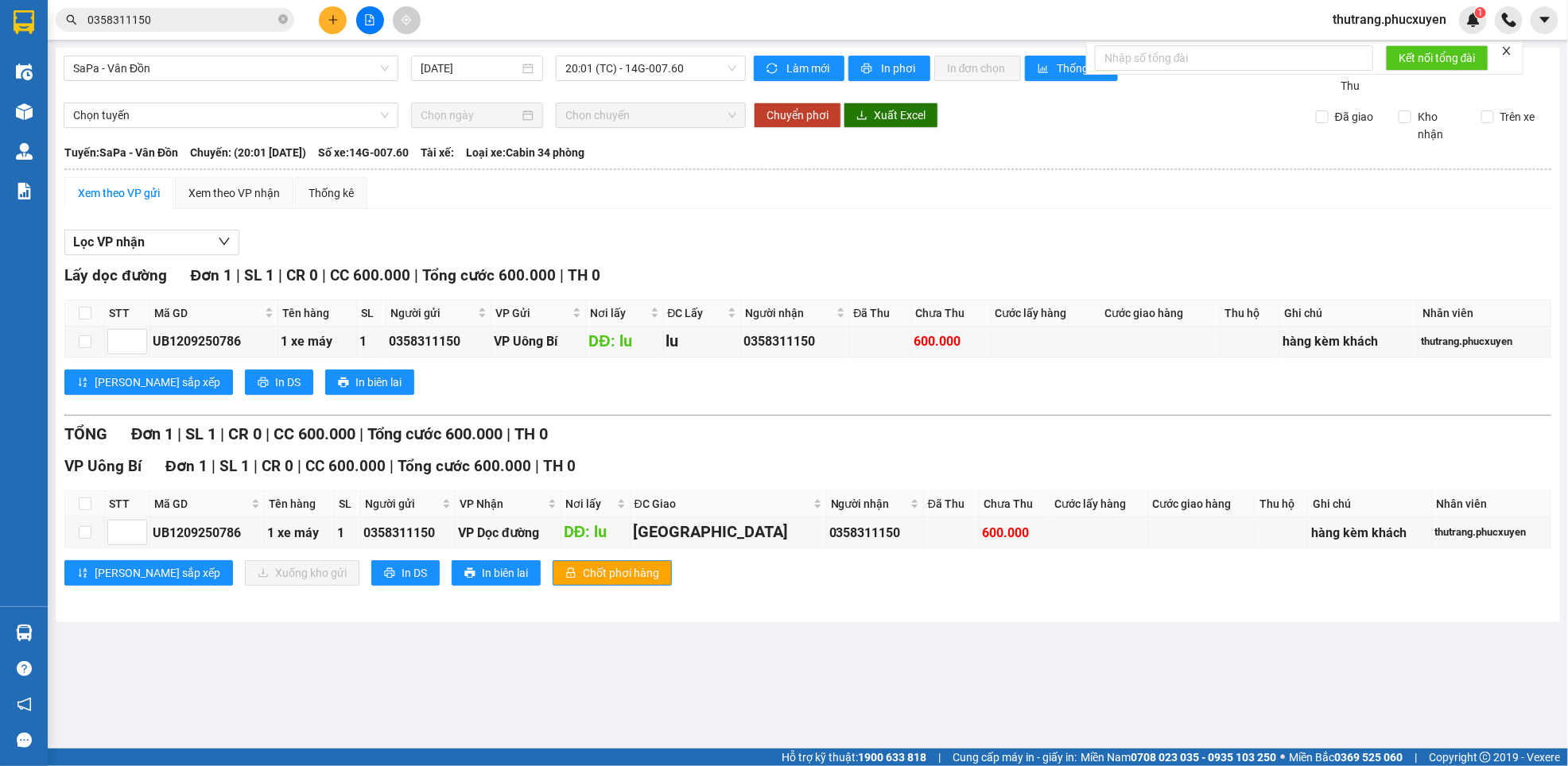
click at [98, 196] on div "Xem theo VP gửi" at bounding box center [118, 193] width 82 height 18
click at [81, 195] on div "Xem theo VP gửi" at bounding box center [118, 193] width 82 height 18
click at [84, 539] on input "checkbox" at bounding box center [85, 533] width 13 height 13
checkbox input "true"
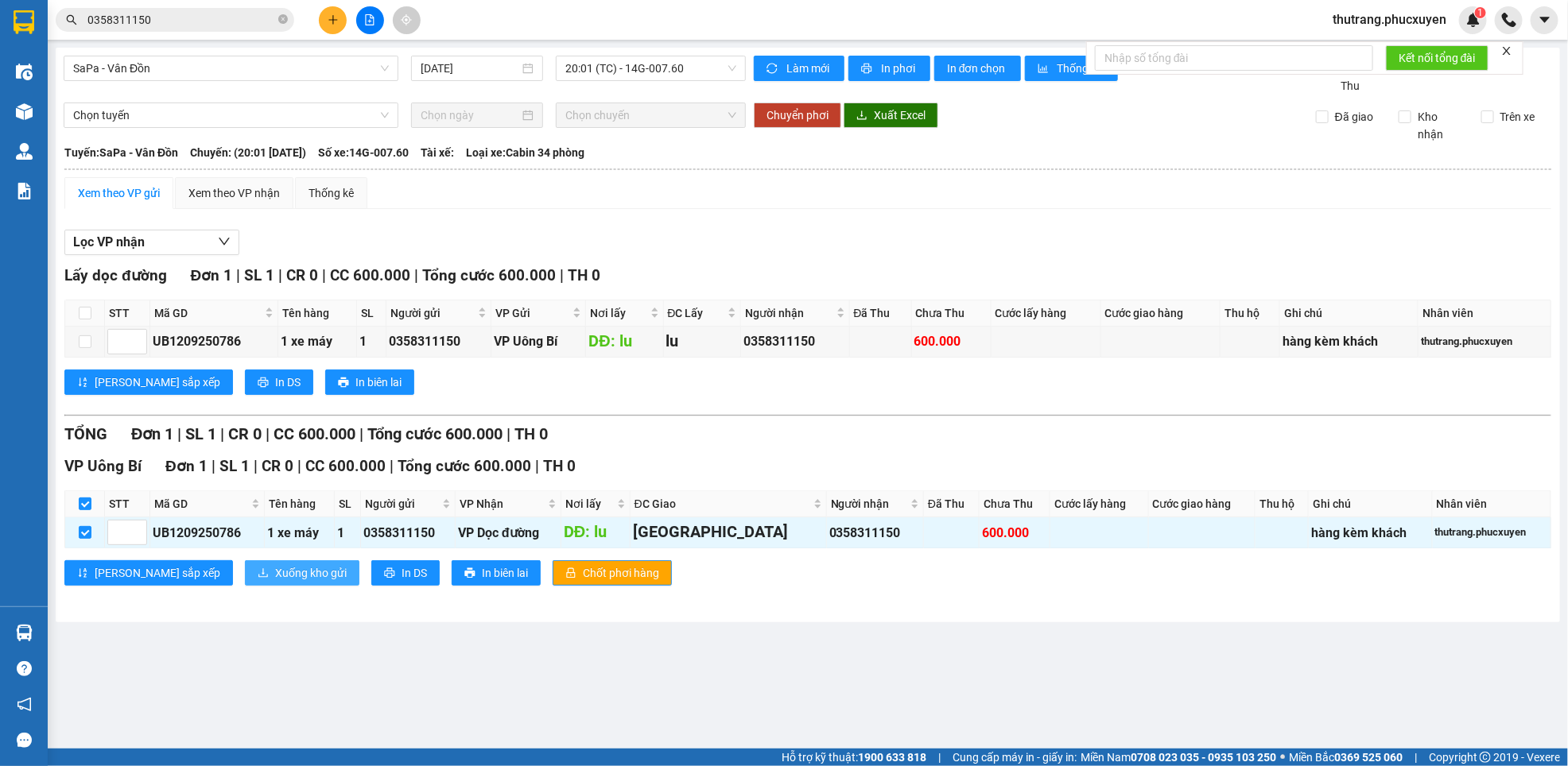
click at [275, 580] on span "Xuống kho gửi" at bounding box center [311, 573] width 71 height 18
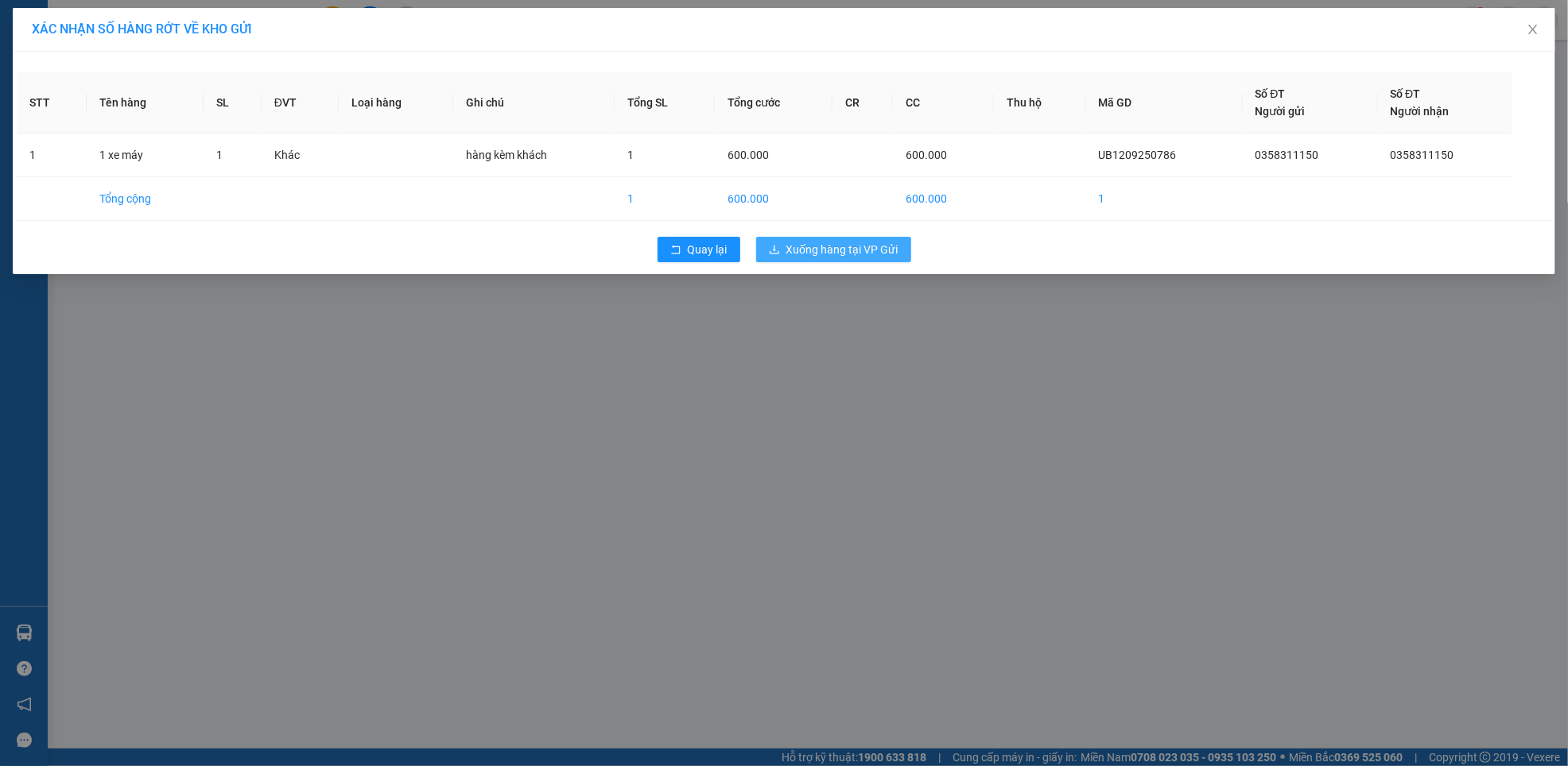
click at [836, 246] on span "Xuống hàng tại VP Gửi" at bounding box center [842, 250] width 112 height 18
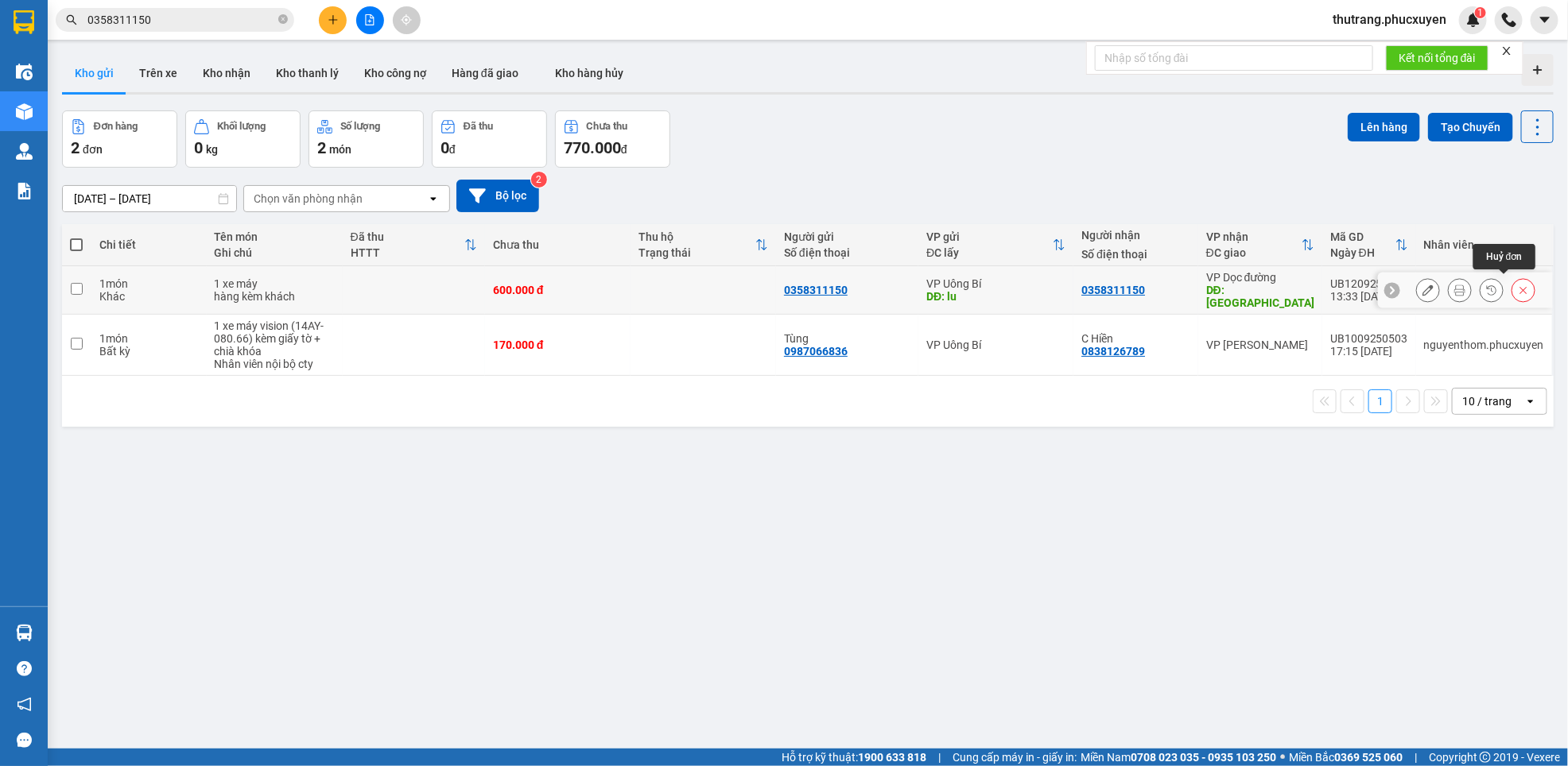
click at [1518, 285] on icon at bounding box center [1523, 290] width 11 height 11
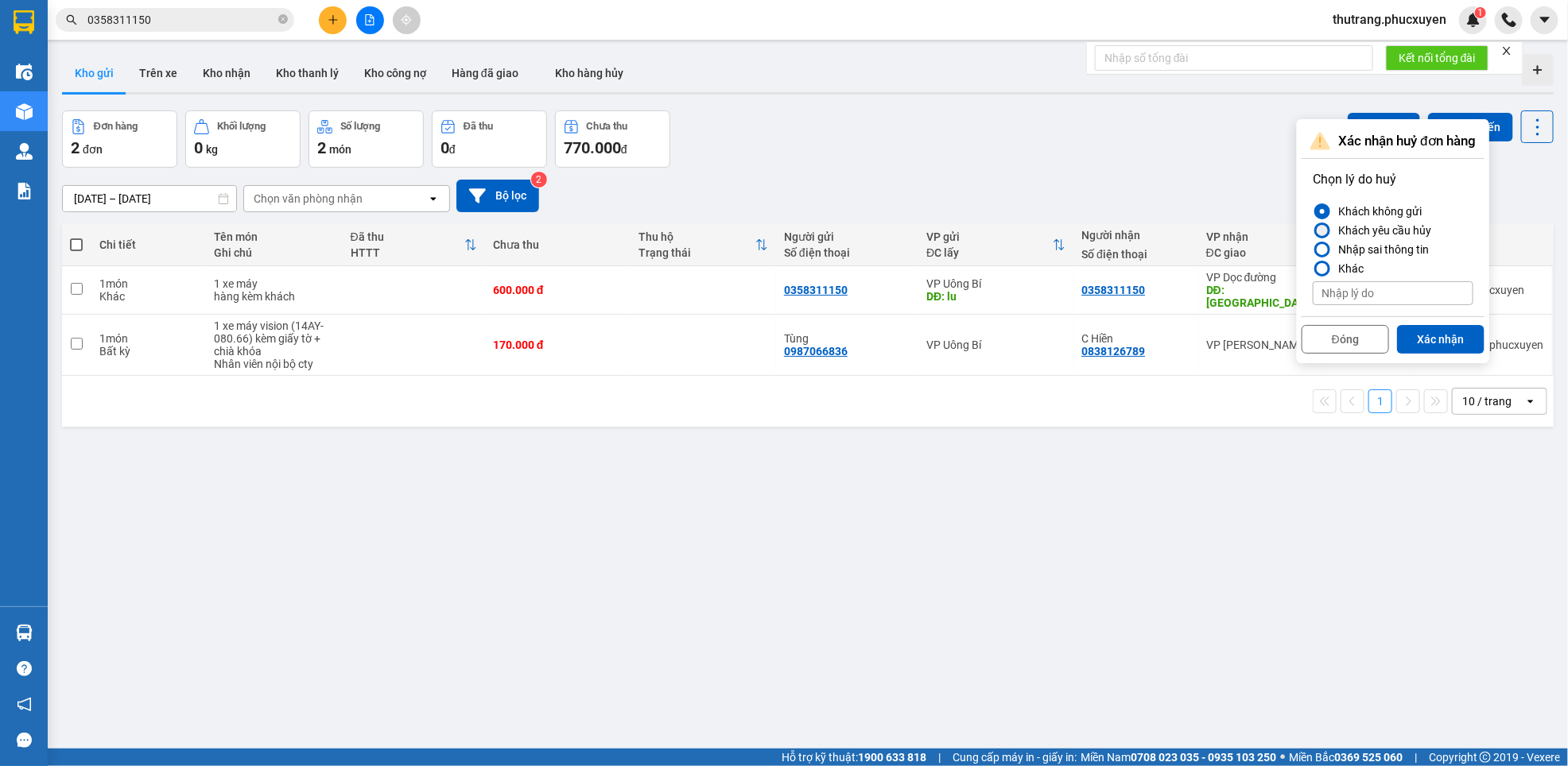
click at [1382, 231] on div "Khách yêu cầu hủy" at bounding box center [1381, 231] width 100 height 19
click at [1313, 230] on input "Khách yêu cầu hủy" at bounding box center [1313, 230] width 0 height 0
click at [1434, 330] on button "Xác nhận" at bounding box center [1441, 339] width 88 height 28
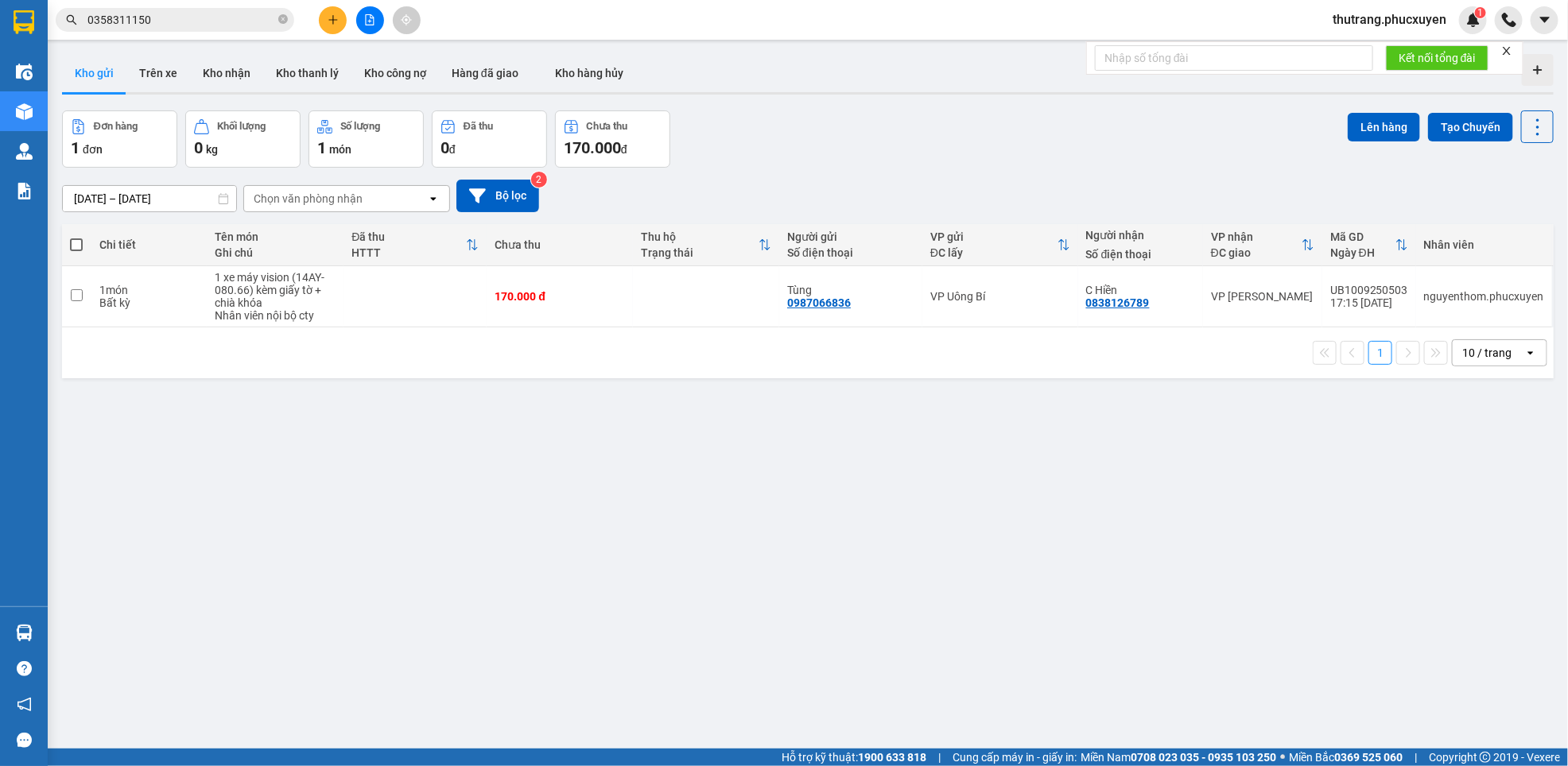
click at [355, 630] on div "ver 1.8.143 Kho gửi Trên xe Kho nhận Kho thanh lý Kho công nợ Hàng đã giao Kho …" at bounding box center [808, 430] width 1504 height 766
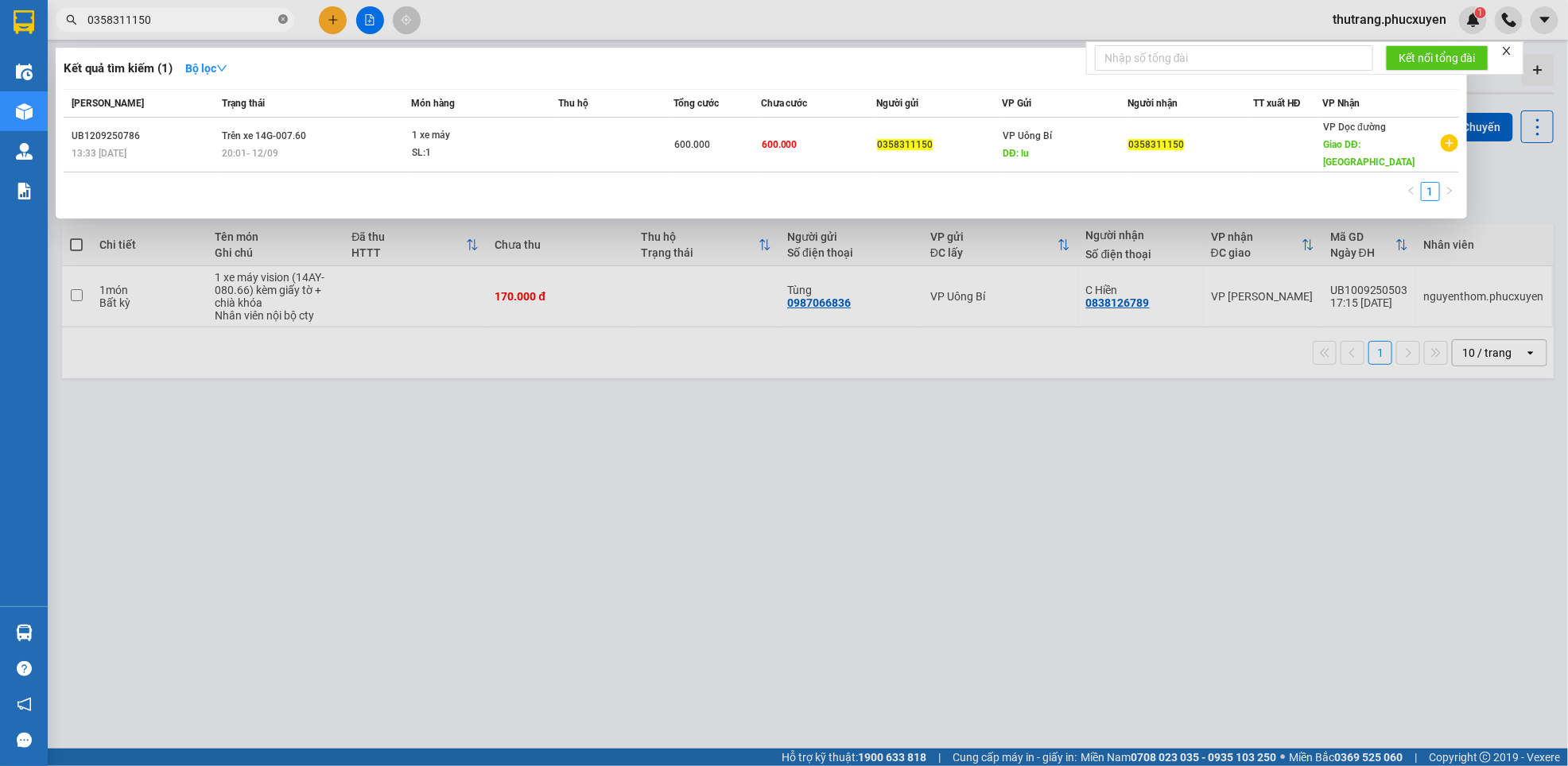
click at [281, 18] on icon "close-circle" at bounding box center [283, 19] width 10 height 10
